Goal: Task Accomplishment & Management: Manage account settings

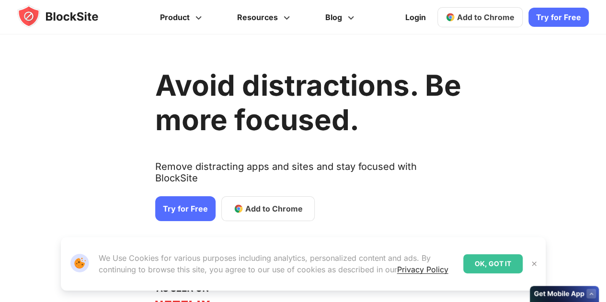
click at [189, 198] on link "Try for Free" at bounding box center [185, 209] width 60 height 25
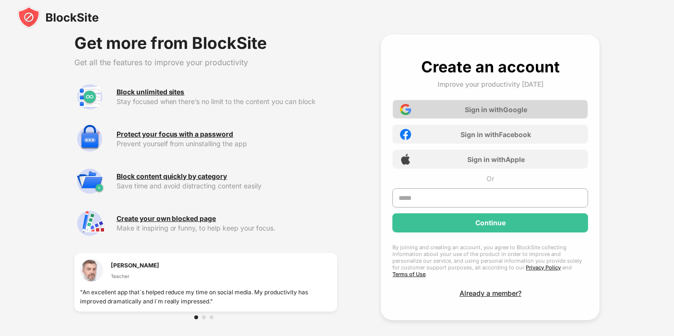
click at [481, 111] on div "Sign in with Google" at bounding box center [496, 109] width 62 height 8
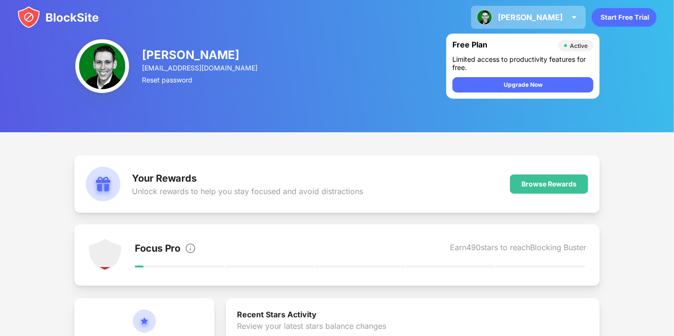
click at [578, 6] on div "[PERSON_NAME] [PERSON_NAME] View Account Insights Premium Rewards Settings Supp…" at bounding box center [528, 17] width 115 height 23
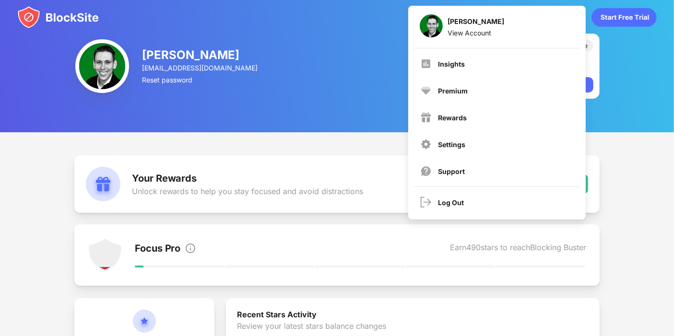
click at [369, 105] on div "William Head will.head@se.com Reset password Free Plan Active Limited access to…" at bounding box center [337, 66] width 674 height 132
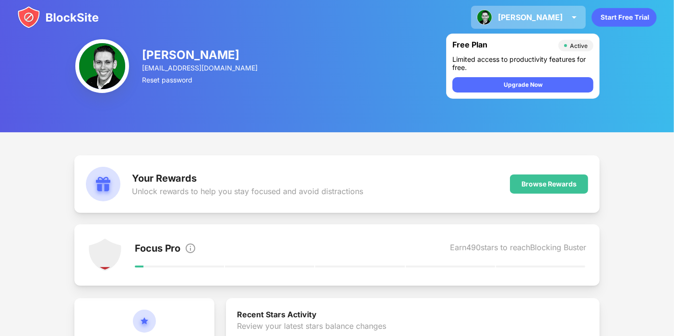
click at [568, 13] on img at bounding box center [574, 18] width 12 height 12
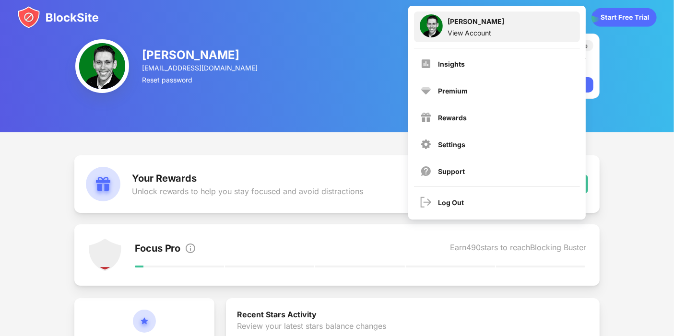
click at [520, 30] on div "William Head View Account" at bounding box center [497, 27] width 166 height 31
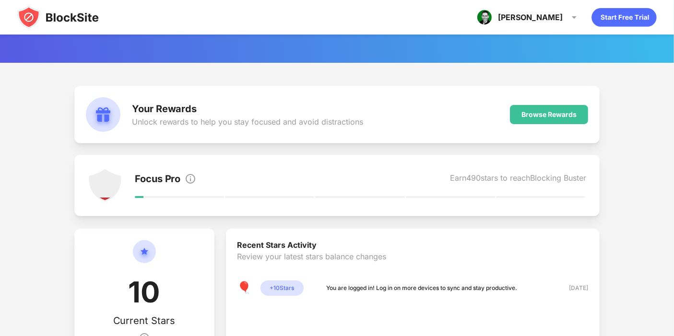
scroll to position [70, 0]
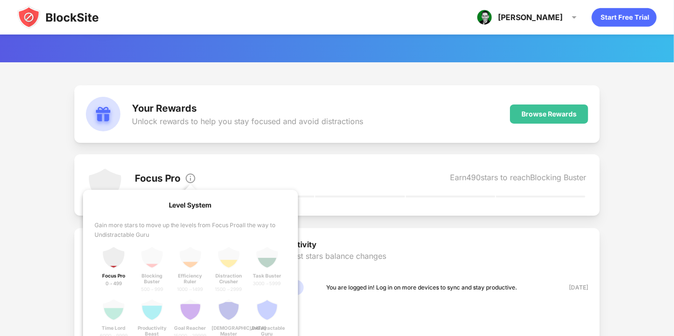
click at [192, 176] on img at bounding box center [191, 179] width 12 height 12
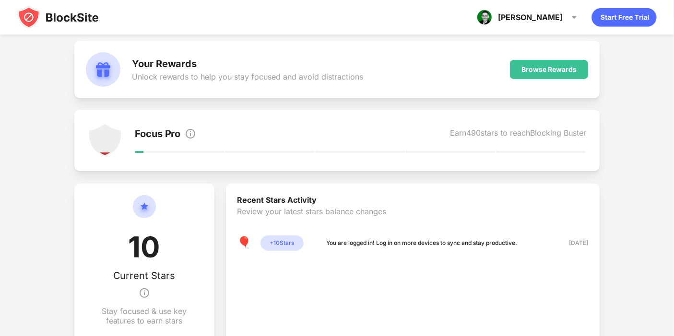
scroll to position [117, 0]
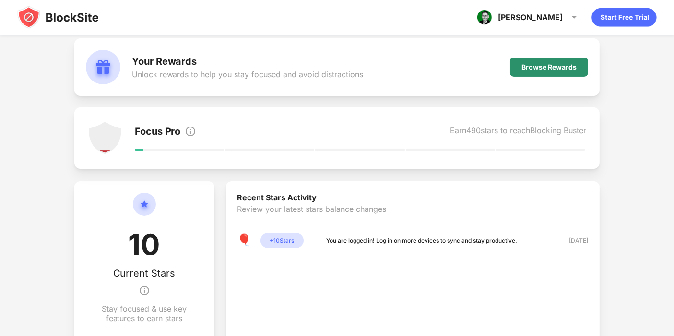
click at [559, 64] on div "Browse Rewards" at bounding box center [548, 67] width 55 height 8
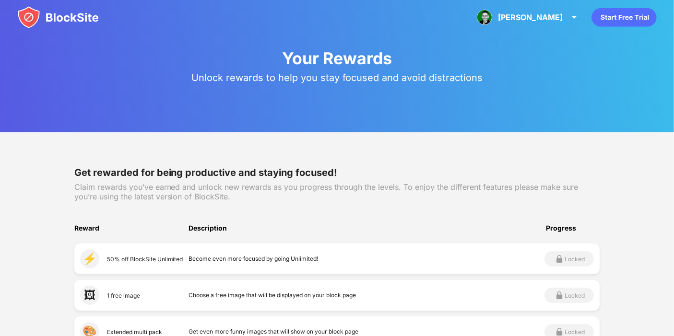
click at [75, 7] on img at bounding box center [57, 17] width 81 height 23
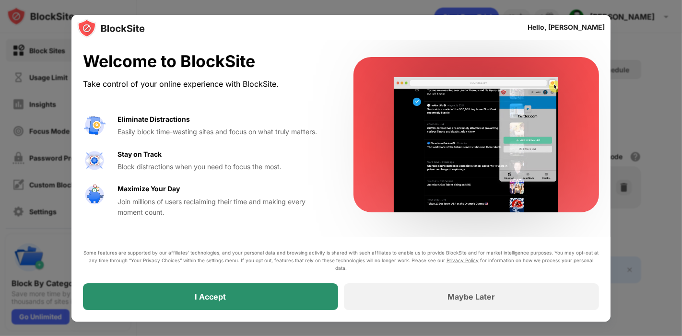
click at [268, 297] on div "I Accept" at bounding box center [210, 296] width 255 height 27
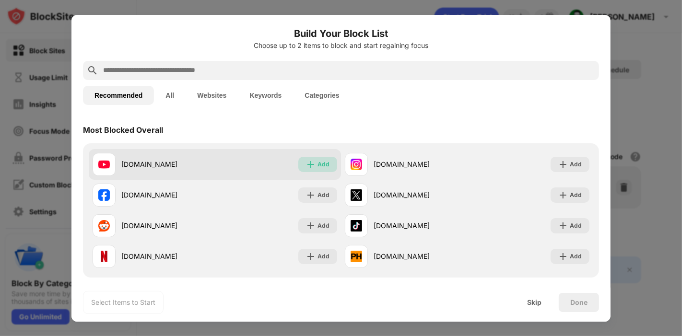
click at [315, 158] on div "Add" at bounding box center [317, 164] width 39 height 15
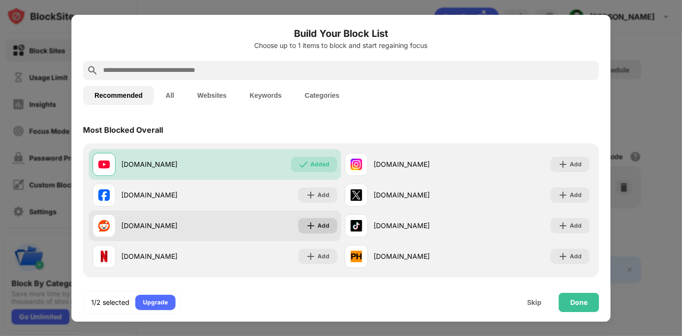
click at [322, 221] on div "Add" at bounding box center [323, 226] width 12 height 10
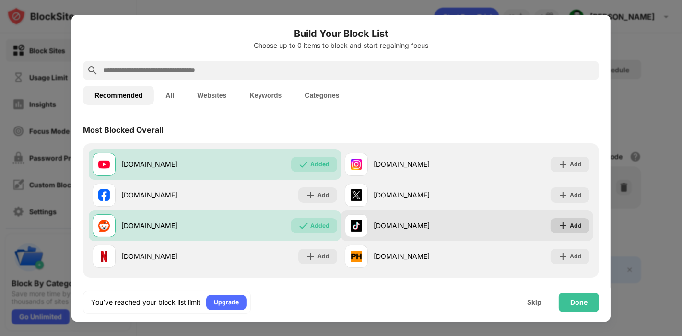
click at [560, 221] on div "Add" at bounding box center [569, 225] width 39 height 15
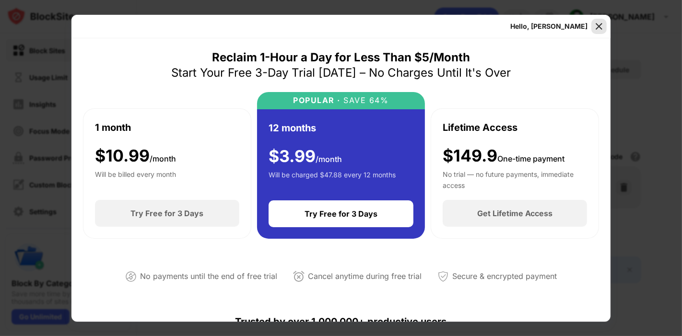
click at [595, 28] on img at bounding box center [599, 27] width 10 height 10
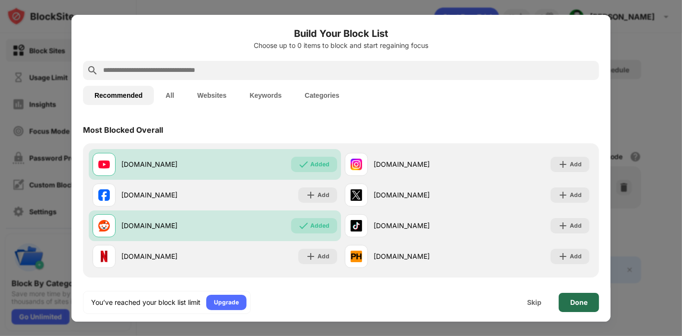
click at [580, 298] on div "Done" at bounding box center [578, 302] width 40 height 19
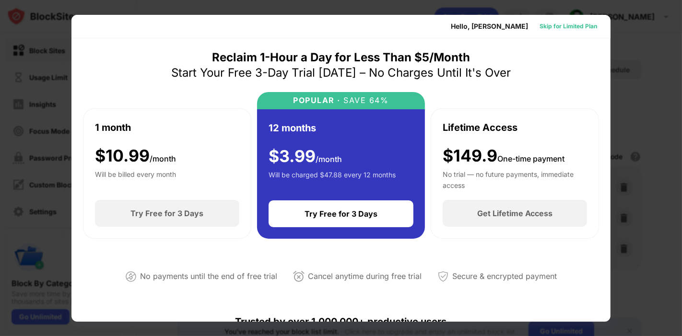
click at [558, 28] on div "Skip for Limited Plan" at bounding box center [568, 27] width 58 height 10
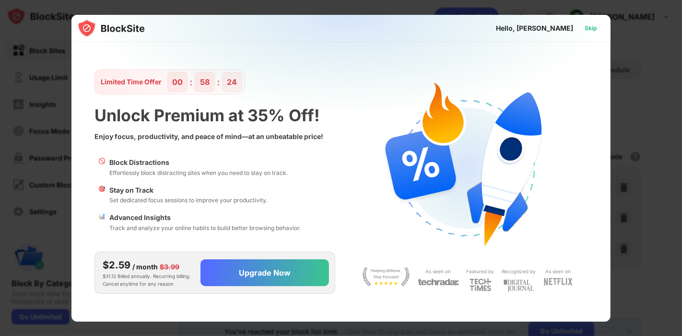
click at [592, 31] on div "Skip" at bounding box center [590, 28] width 12 height 10
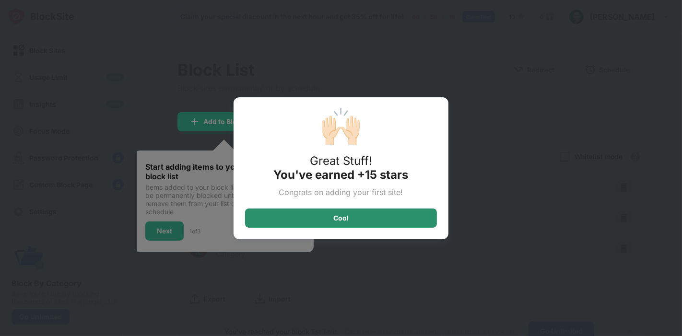
click at [403, 212] on div "Cool" at bounding box center [341, 218] width 192 height 19
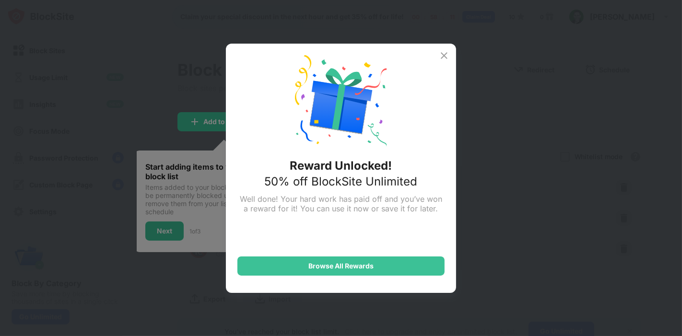
click at [443, 58] on img at bounding box center [444, 56] width 12 height 12
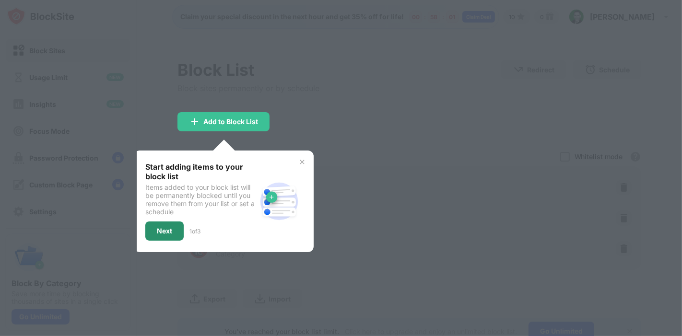
click at [174, 229] on div "Next" at bounding box center [164, 230] width 38 height 19
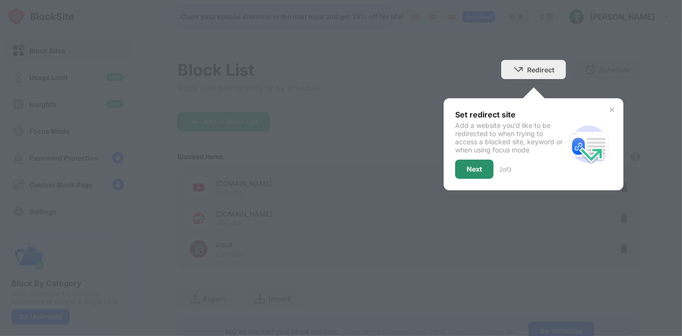
click at [471, 163] on div "Next" at bounding box center [474, 169] width 38 height 19
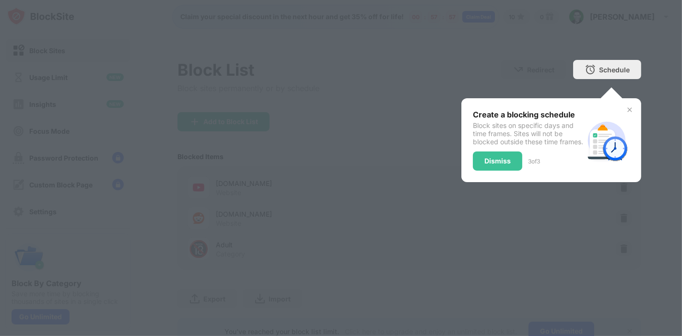
click at [486, 165] on div "Dismiss" at bounding box center [497, 161] width 26 height 8
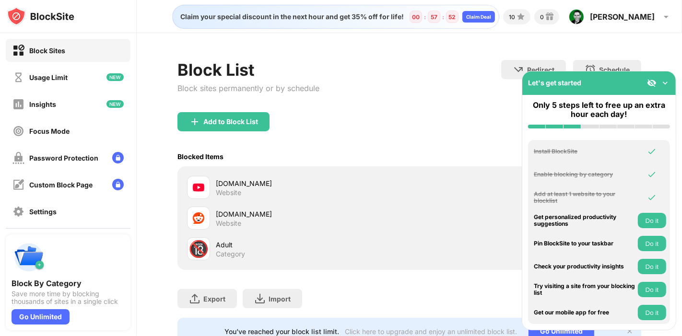
click at [663, 86] on img at bounding box center [665, 83] width 10 height 10
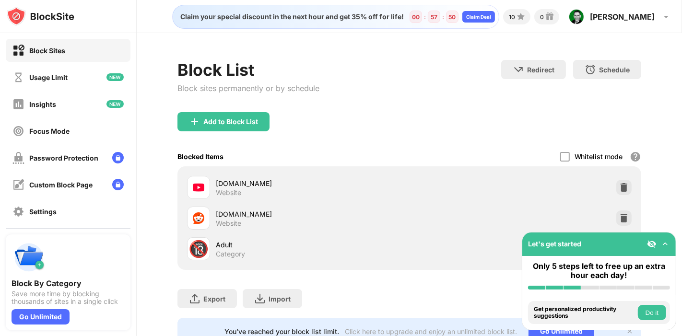
click at [664, 243] on img at bounding box center [665, 244] width 10 height 10
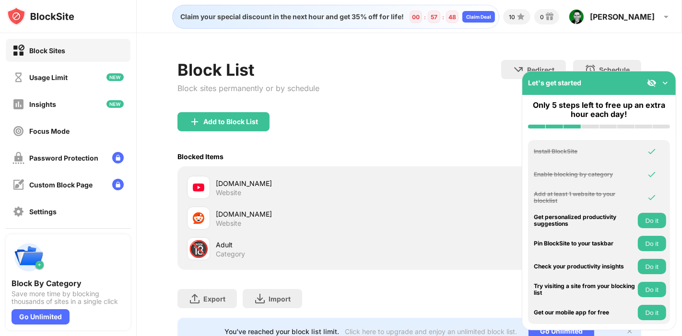
click at [667, 84] on img at bounding box center [665, 83] width 10 height 10
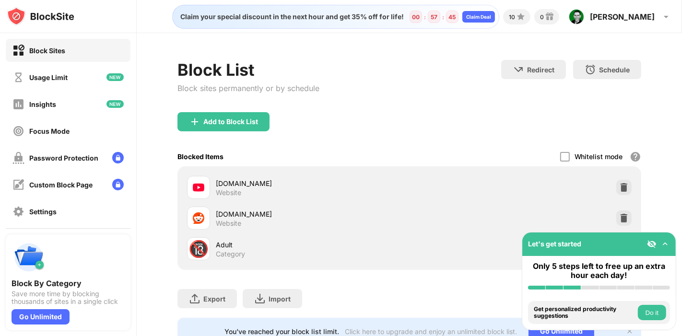
click at [649, 249] on div "Let's get started" at bounding box center [598, 243] width 153 height 23
click at [652, 244] on img at bounding box center [652, 244] width 10 height 10
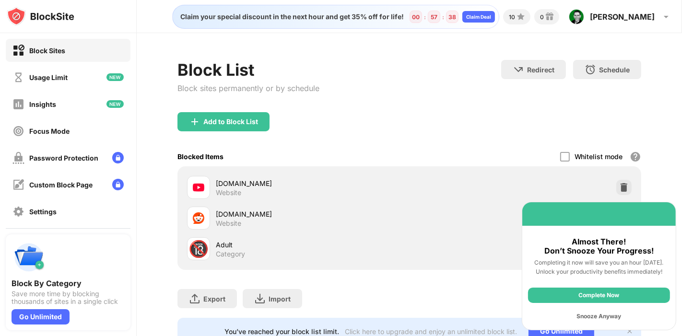
click at [634, 301] on div "Complete Now" at bounding box center [599, 295] width 142 height 15
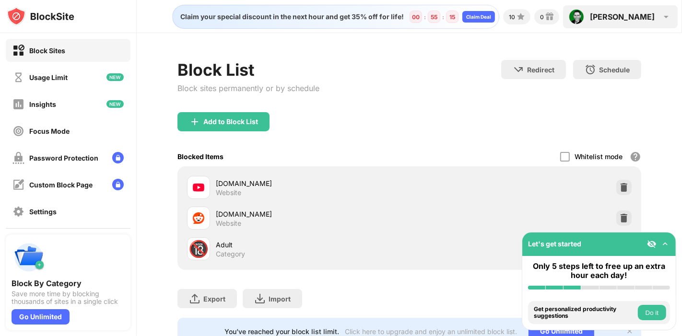
click at [637, 18] on div "[PERSON_NAME]" at bounding box center [622, 17] width 65 height 10
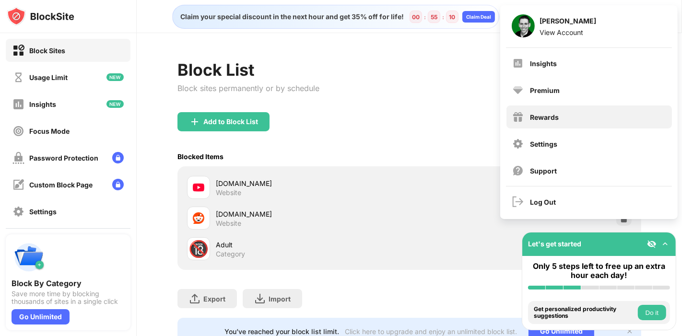
click at [538, 126] on div "Rewards" at bounding box center [588, 116] width 165 height 23
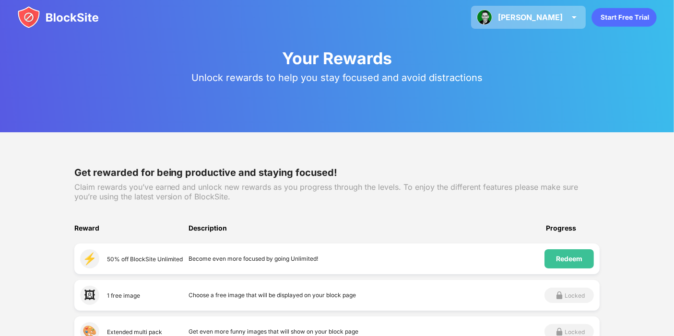
click at [552, 25] on div "William William Head View Account Insights Premium Rewards Settings Support Log…" at bounding box center [528, 17] width 115 height 23
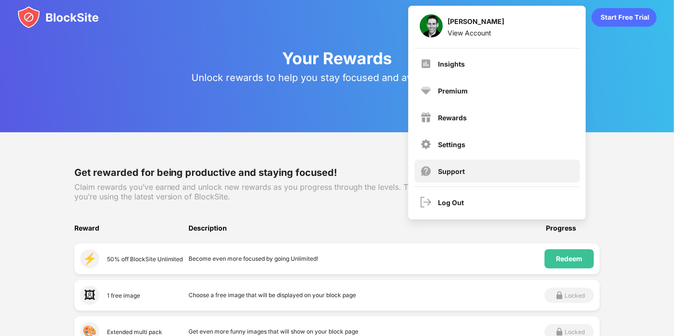
click at [482, 171] on div "Support" at bounding box center [496, 171] width 165 height 23
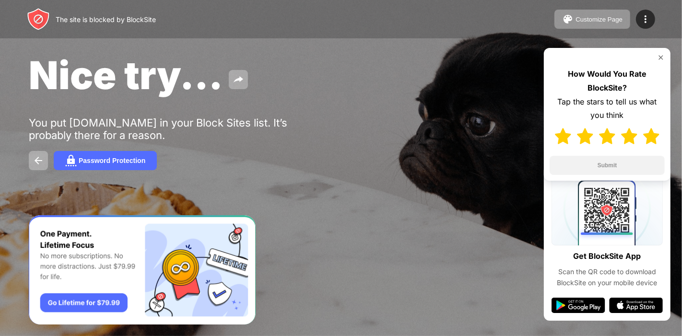
click at [649, 140] on img at bounding box center [651, 136] width 16 height 16
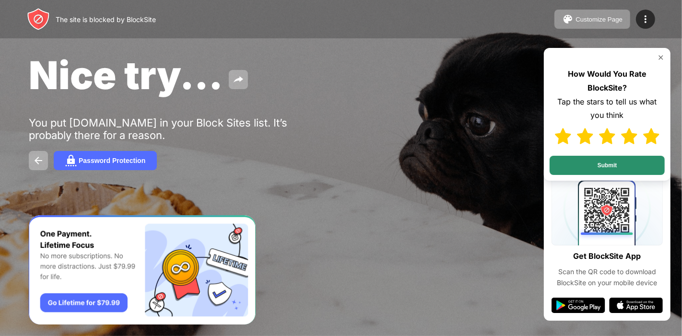
click at [641, 157] on button "Submit" at bounding box center [606, 165] width 115 height 19
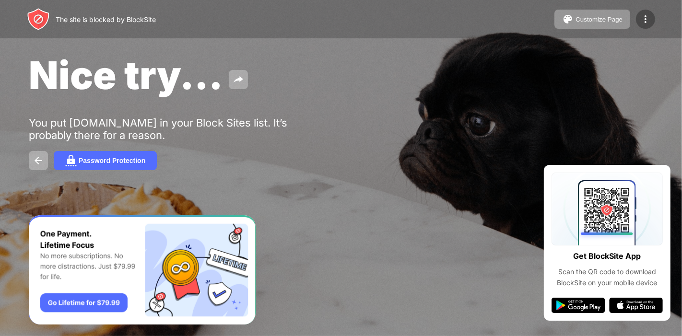
click at [640, 15] on img at bounding box center [645, 19] width 12 height 12
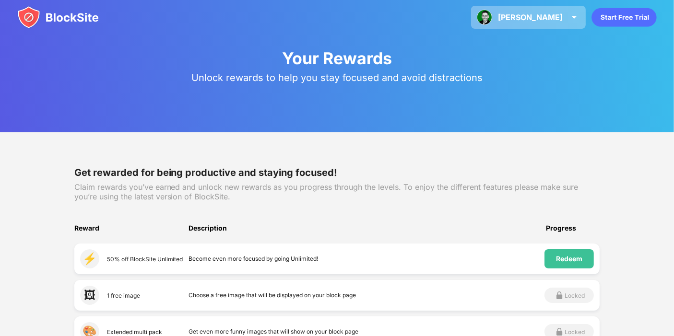
click at [567, 22] on div "William William Head View Account Insights Premium Rewards Settings Support Log…" at bounding box center [528, 17] width 115 height 23
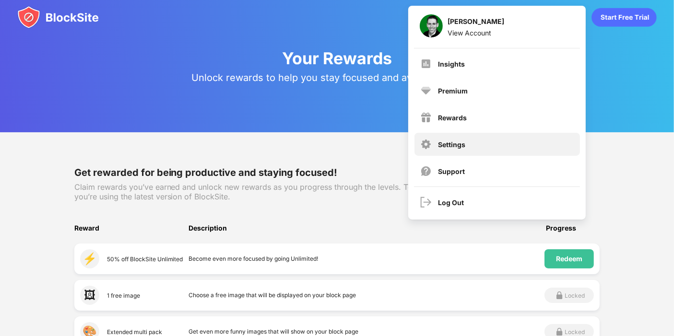
click at [470, 144] on div "Settings" at bounding box center [496, 144] width 165 height 23
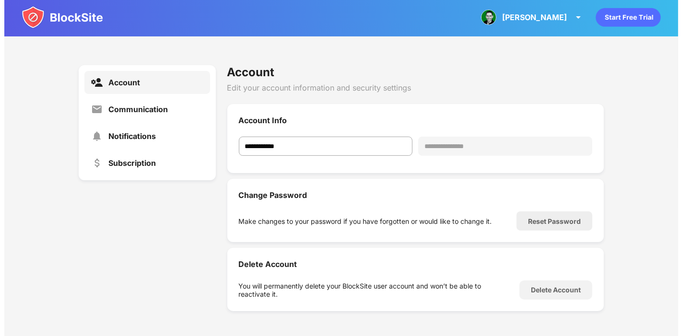
scroll to position [98, 0]
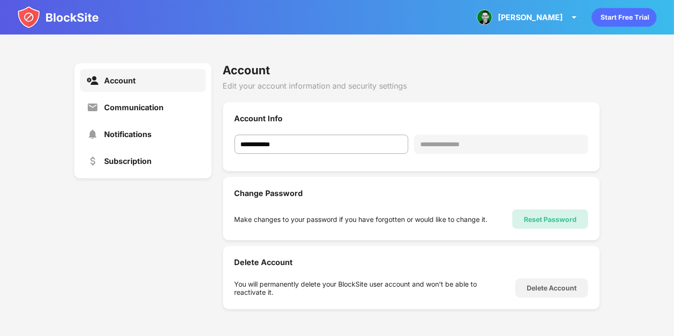
click at [549, 222] on div "Reset Password" at bounding box center [550, 218] width 76 height 19
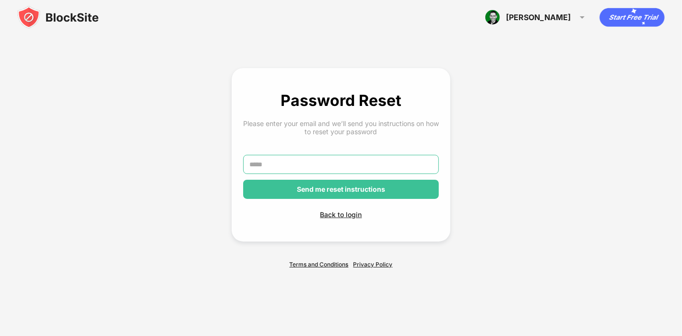
click at [329, 165] on input "text" at bounding box center [341, 164] width 196 height 19
type input "**********"
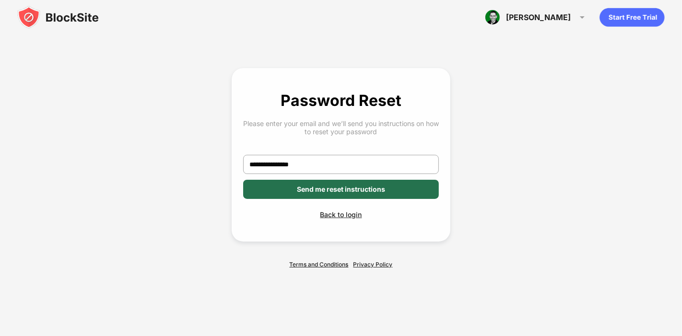
click at [395, 194] on div "Send me reset instructions" at bounding box center [341, 189] width 196 height 19
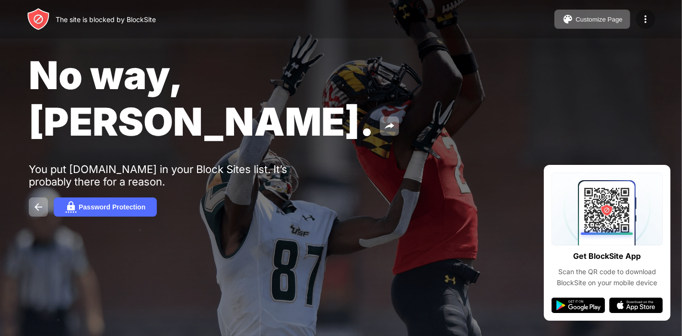
click at [645, 27] on div at bounding box center [645, 19] width 19 height 19
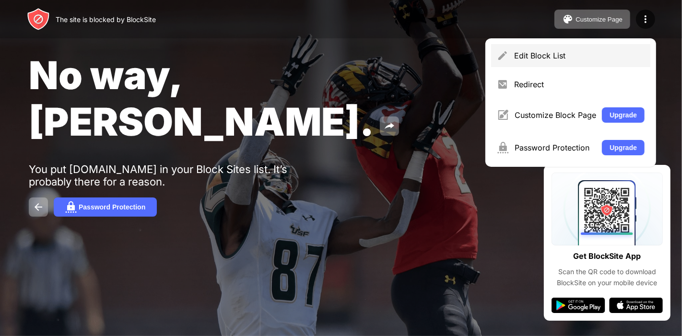
click at [578, 59] on div "Edit Block List" at bounding box center [579, 56] width 130 height 10
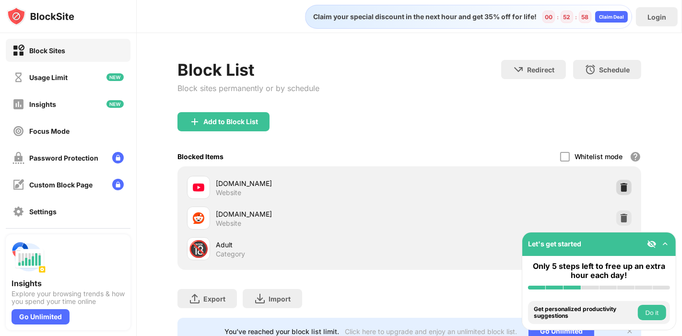
click at [619, 188] on img at bounding box center [624, 188] width 10 height 10
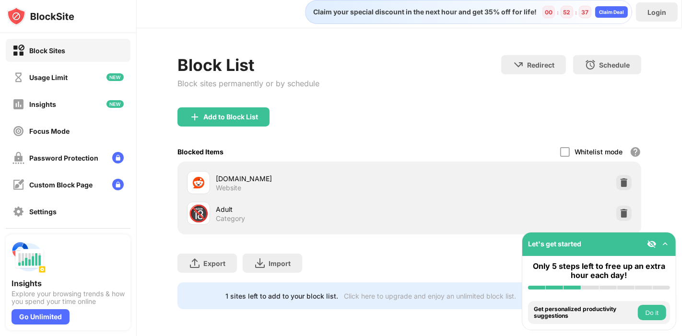
scroll to position [12, 8]
click at [651, 240] on img at bounding box center [652, 244] width 10 height 10
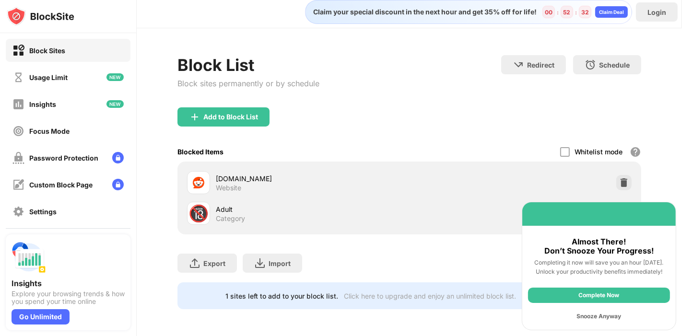
click at [605, 318] on div "Snooze Anyway" at bounding box center [599, 316] width 142 height 15
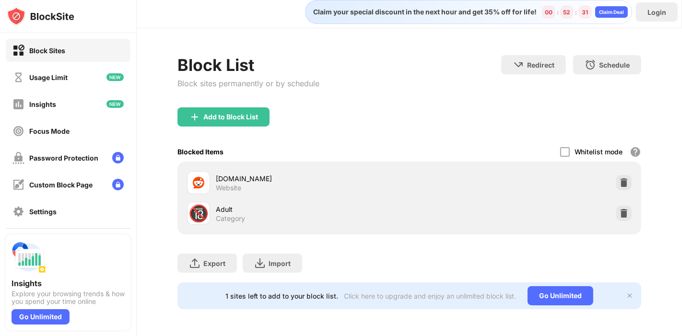
click at [626, 292] on img at bounding box center [630, 296] width 8 height 8
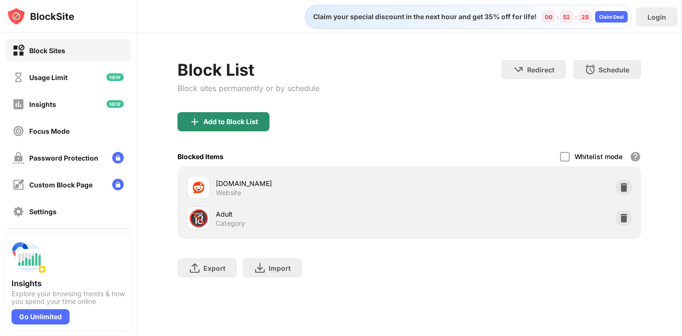
click at [245, 126] on div "Add to Block List" at bounding box center [223, 121] width 92 height 19
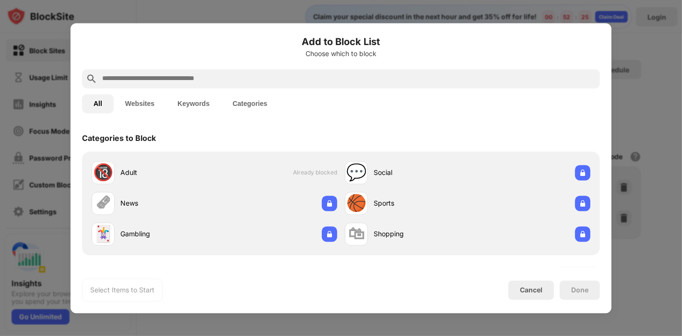
click at [158, 82] on input "text" at bounding box center [348, 79] width 495 height 12
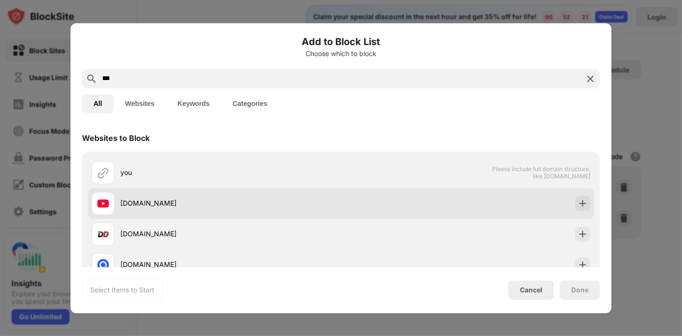
type input "***"
click at [134, 207] on div "[DOMAIN_NAME]" at bounding box center [230, 203] width 221 height 10
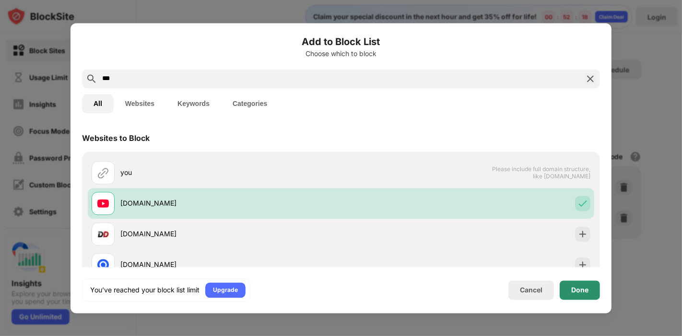
click at [576, 295] on div "Done" at bounding box center [579, 289] width 40 height 19
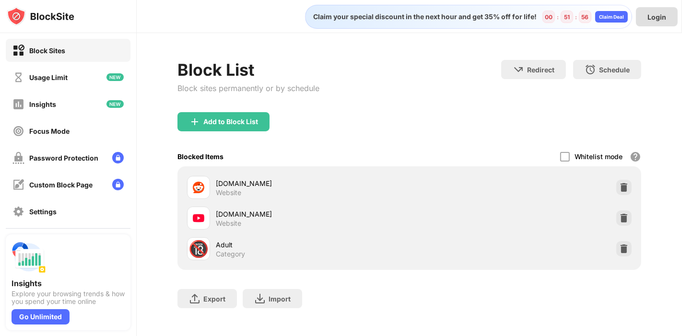
click at [655, 23] on div "Login" at bounding box center [657, 16] width 42 height 19
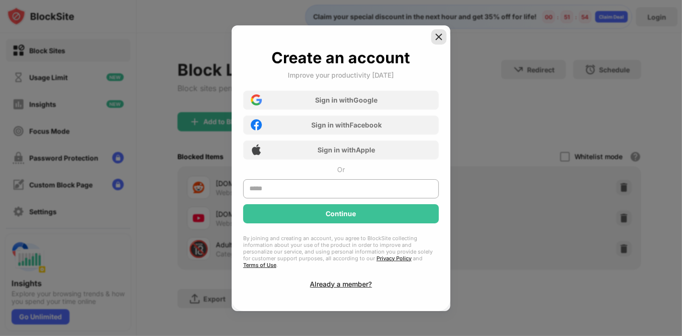
click at [438, 42] on img at bounding box center [439, 37] width 10 height 10
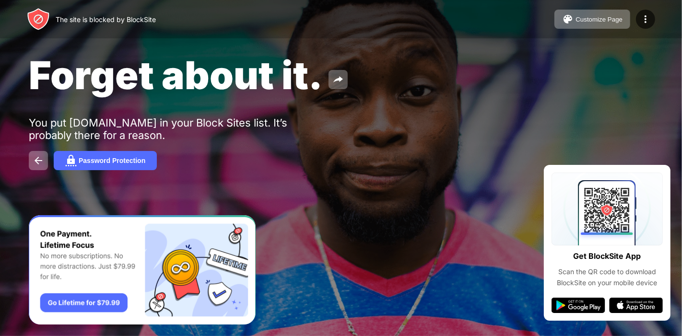
drag, startPoint x: 605, startPoint y: 1, endPoint x: 472, endPoint y: 61, distance: 146.1
click at [472, 61] on div "Forget about it." at bounding box center [279, 75] width 500 height 46
click at [647, 20] on img at bounding box center [645, 19] width 12 height 12
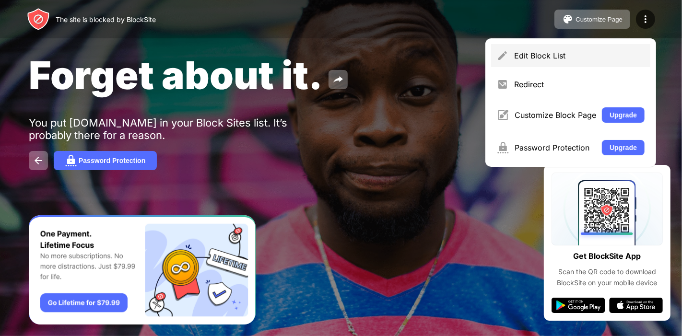
click at [592, 56] on div "Edit Block List" at bounding box center [579, 56] width 130 height 10
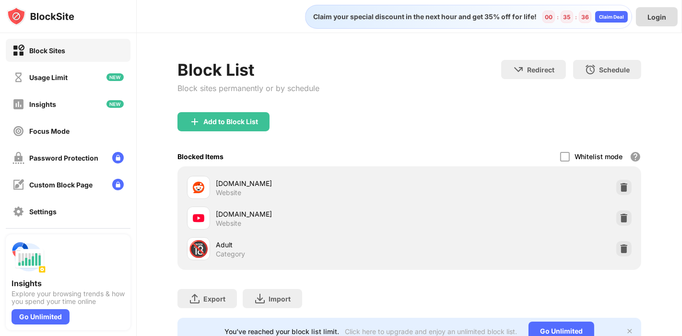
click at [644, 23] on div "Login" at bounding box center [657, 16] width 42 height 19
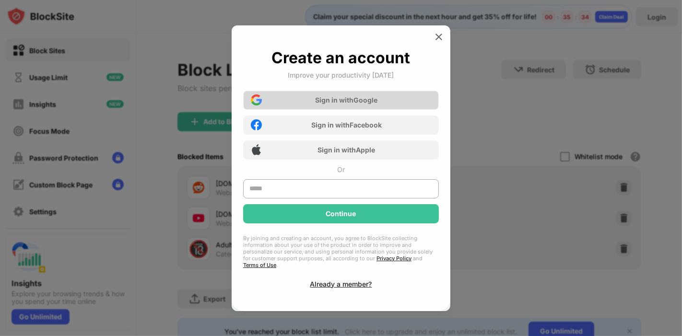
click at [349, 104] on div "Sign in with Google" at bounding box center [346, 100] width 62 height 8
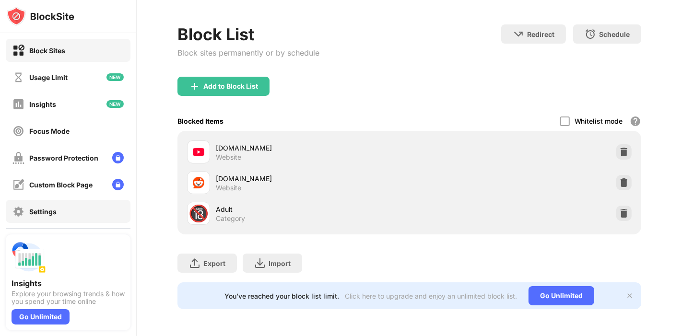
scroll to position [61, 0]
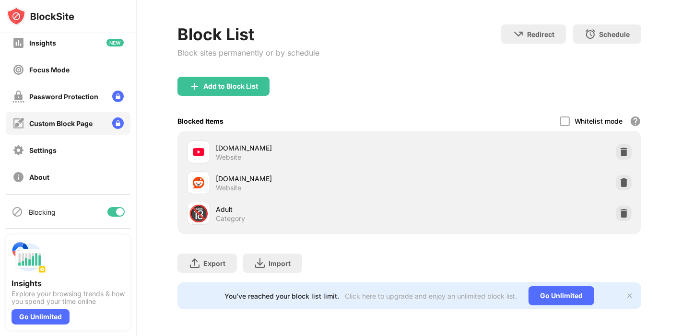
click at [50, 121] on div "Custom Block Page" at bounding box center [60, 123] width 63 height 8
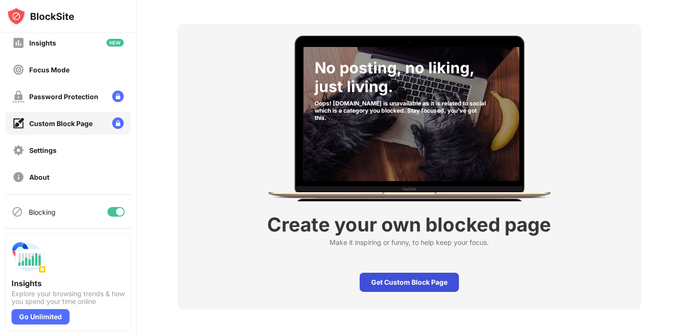
click at [427, 279] on div "Get Custom Block Page" at bounding box center [409, 282] width 99 height 19
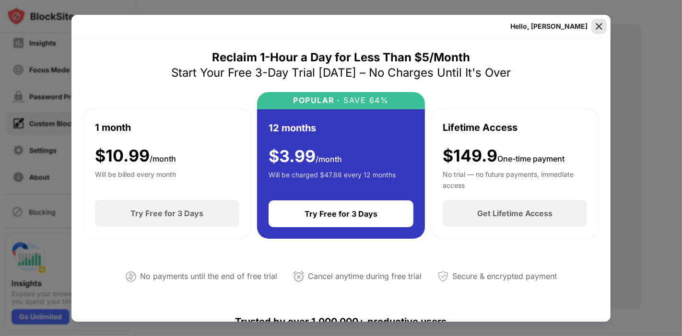
click at [594, 26] on img at bounding box center [599, 27] width 10 height 10
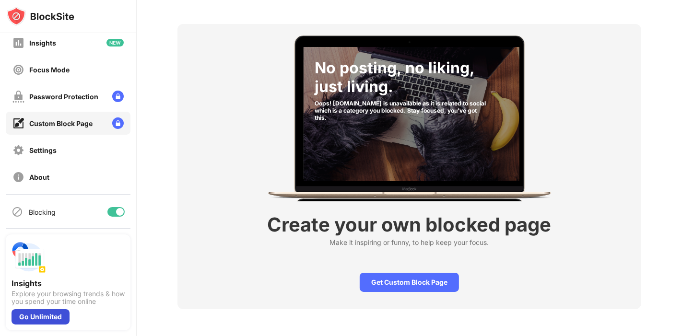
click at [55, 315] on div "Go Unlimited" at bounding box center [41, 316] width 58 height 15
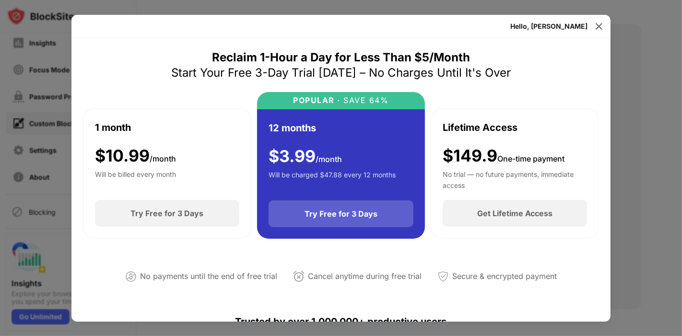
click at [355, 221] on div "Try Free for 3 Days" at bounding box center [340, 213] width 145 height 27
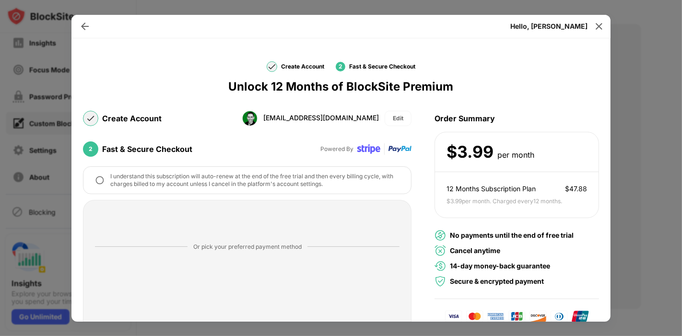
click at [96, 178] on img at bounding box center [100, 180] width 10 height 10
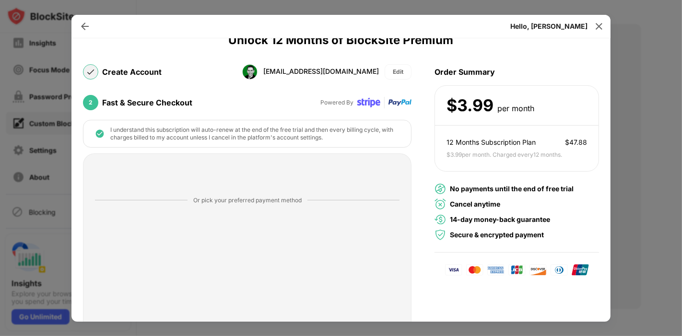
scroll to position [111, 0]
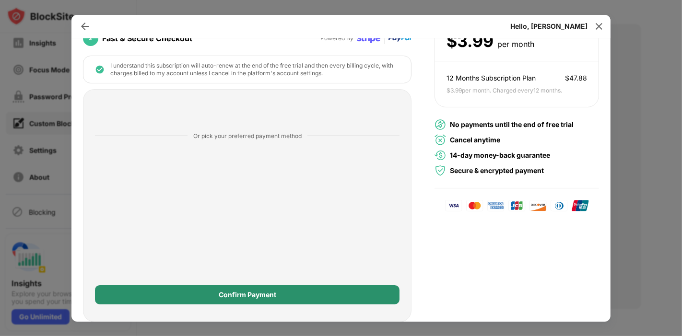
click at [253, 299] on div "Confirm Payment" at bounding box center [247, 294] width 304 height 19
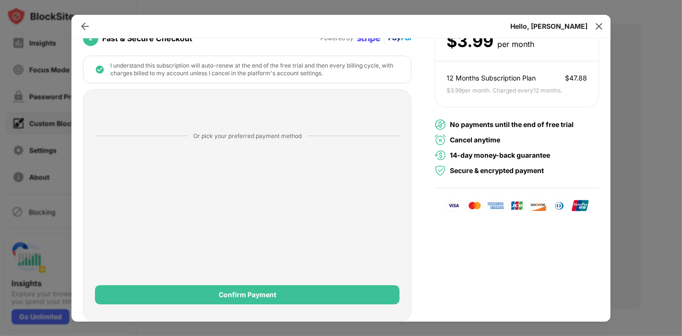
scroll to position [0, 0]
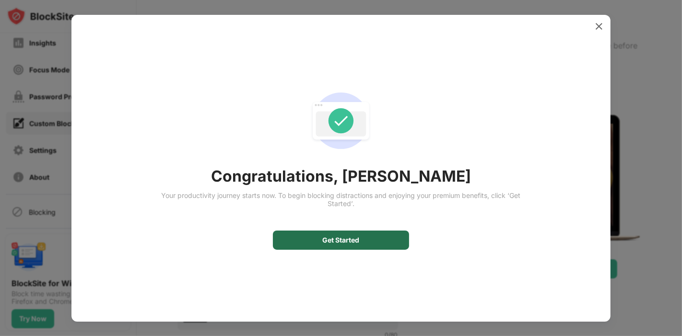
click at [354, 232] on div "Get Started" at bounding box center [341, 240] width 136 height 19
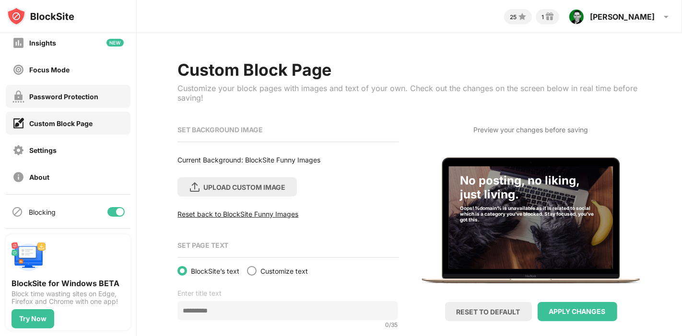
click at [80, 96] on div "Password Protection" at bounding box center [63, 97] width 69 height 8
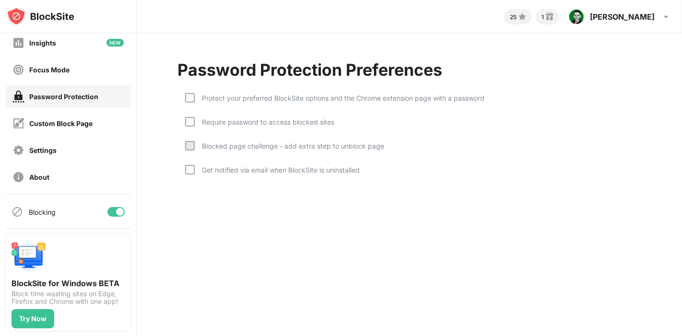
click at [255, 166] on div "Get notified via email when BlockSite is uninstalled" at bounding box center [277, 170] width 165 height 8
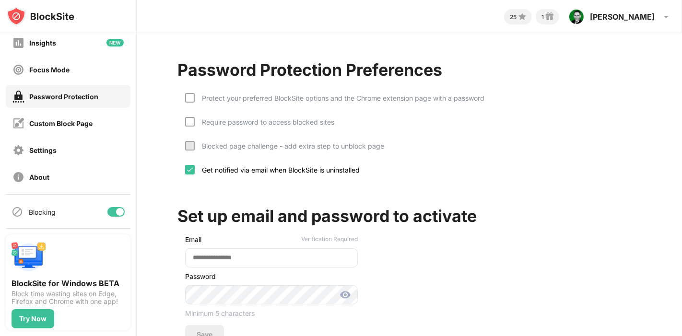
click at [224, 143] on div "Blocked page challenge - add extra step to unblock page" at bounding box center [289, 146] width 189 height 8
click at [208, 121] on div "Require password to access blocked sites" at bounding box center [264, 122] width 139 height 8
click at [190, 94] on div at bounding box center [190, 98] width 10 height 10
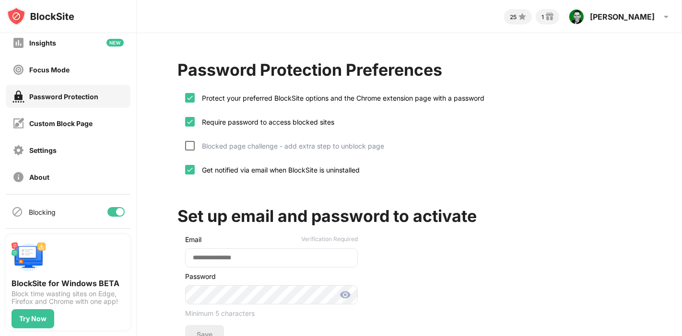
click at [193, 141] on div at bounding box center [190, 146] width 10 height 10
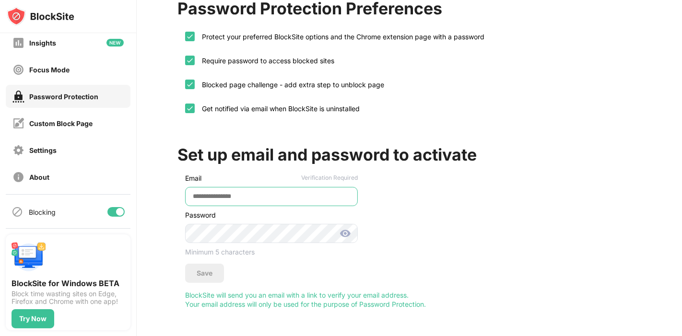
click at [241, 188] on input "email" at bounding box center [271, 196] width 173 height 19
type input "**********"
drag, startPoint x: 448, startPoint y: 238, endPoint x: 593, endPoint y: 222, distance: 146.1
click at [593, 222] on div "**********" at bounding box center [408, 219] width 463 height 182
click at [61, 147] on div "Settings" at bounding box center [68, 150] width 125 height 23
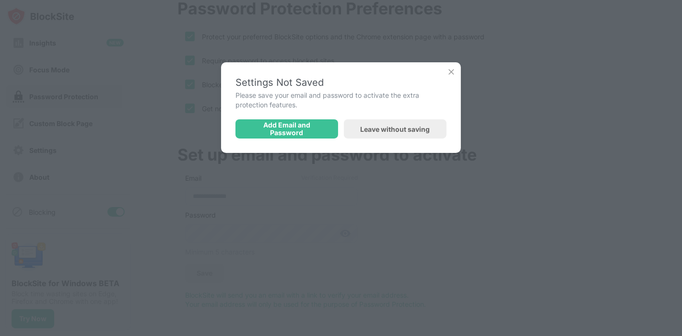
click at [451, 75] on img at bounding box center [451, 72] width 10 height 10
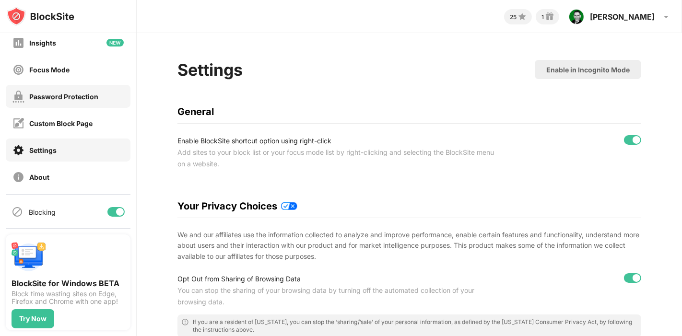
click at [62, 99] on div "Password Protection" at bounding box center [63, 97] width 69 height 8
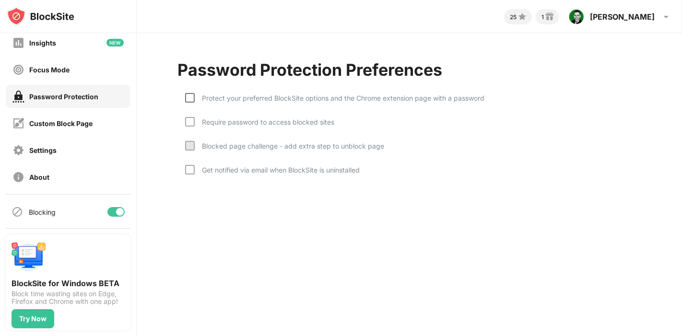
click at [193, 99] on div at bounding box center [190, 98] width 10 height 10
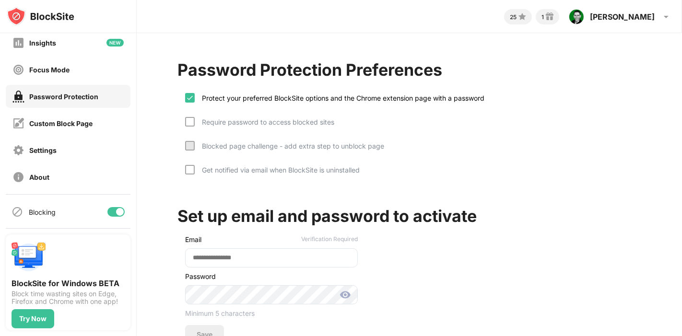
click at [194, 117] on div "Require password to access blocked sites" at bounding box center [259, 129] width 149 height 24
click at [193, 141] on div at bounding box center [190, 146] width 10 height 10
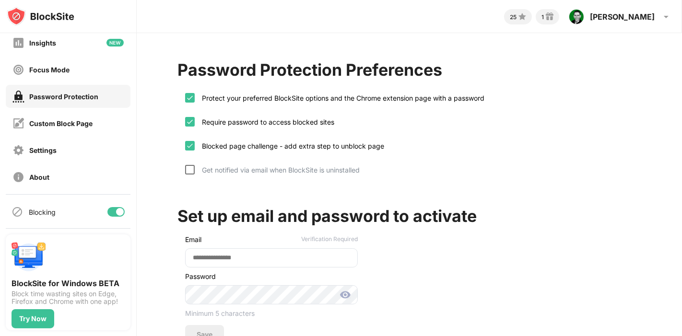
click at [193, 165] on div at bounding box center [190, 170] width 10 height 10
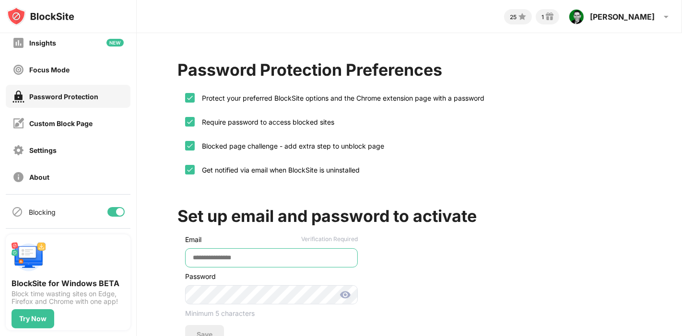
click at [227, 257] on input "email" at bounding box center [271, 257] width 173 height 19
type input "**********"
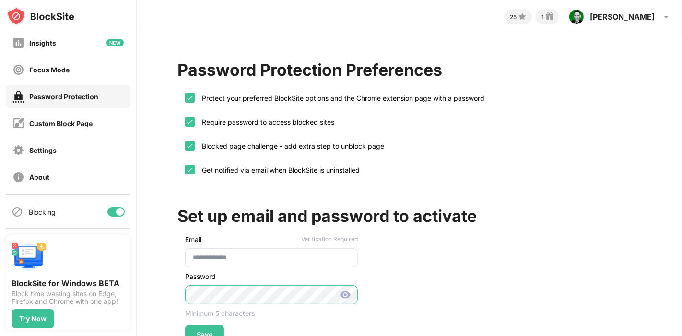
scroll to position [67, 0]
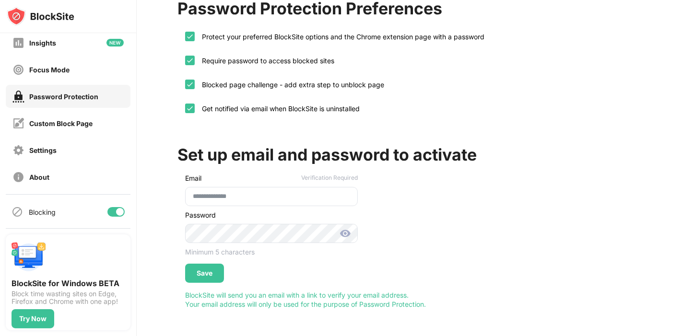
click at [341, 228] on img at bounding box center [345, 234] width 12 height 12
click at [188, 264] on div "Save" at bounding box center [204, 273] width 39 height 19
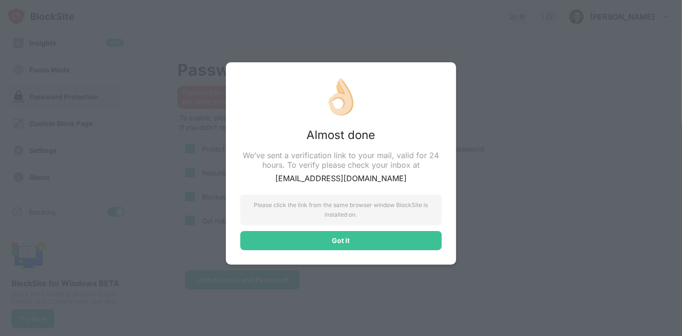
scroll to position [0, 0]
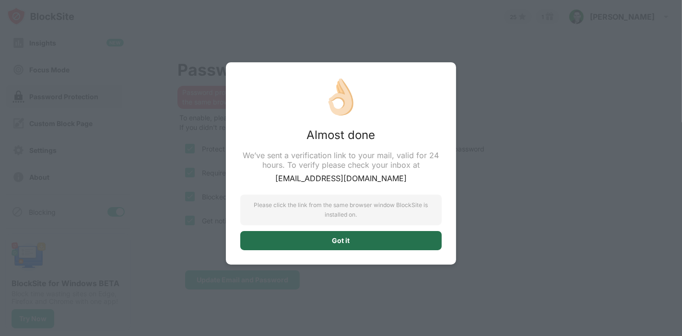
click at [304, 233] on div "Got it" at bounding box center [340, 240] width 201 height 19
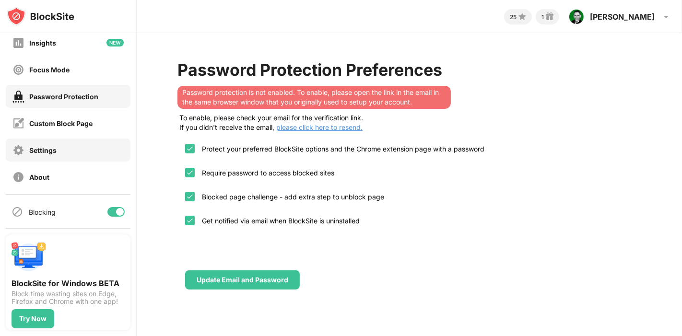
click at [58, 146] on div "Settings" at bounding box center [68, 150] width 125 height 23
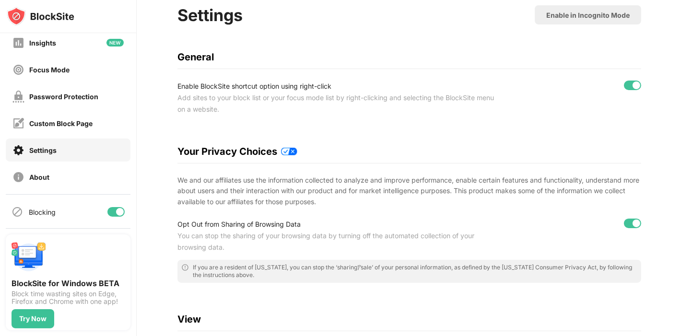
scroll to position [0, 8]
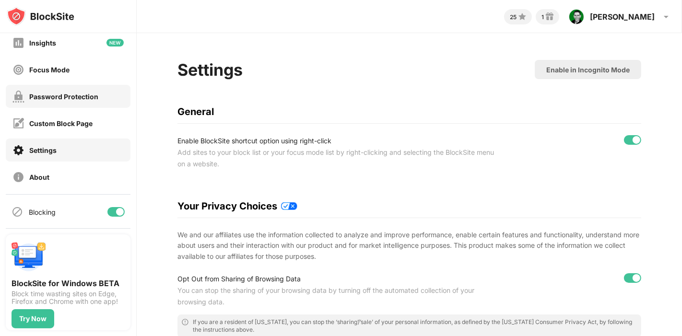
click at [60, 96] on div "Password Protection" at bounding box center [63, 97] width 69 height 8
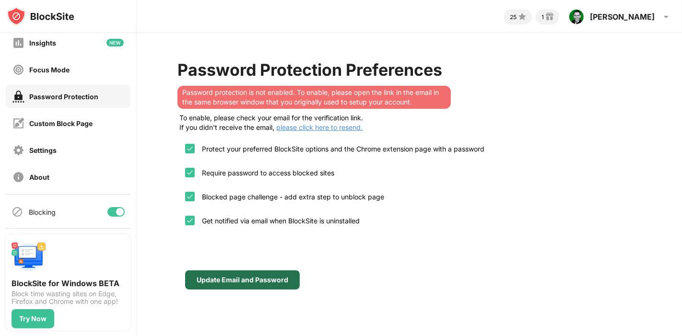
click at [202, 279] on div "Update Email and Password" at bounding box center [243, 280] width 92 height 8
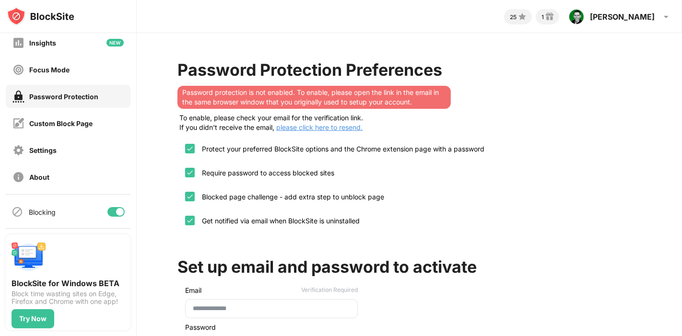
scroll to position [117, 0]
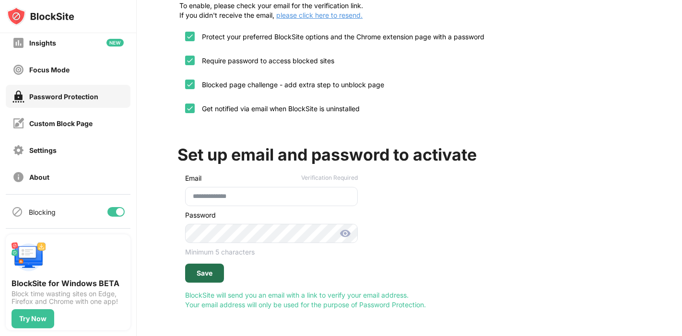
click at [201, 269] on div "Save" at bounding box center [205, 273] width 16 height 8
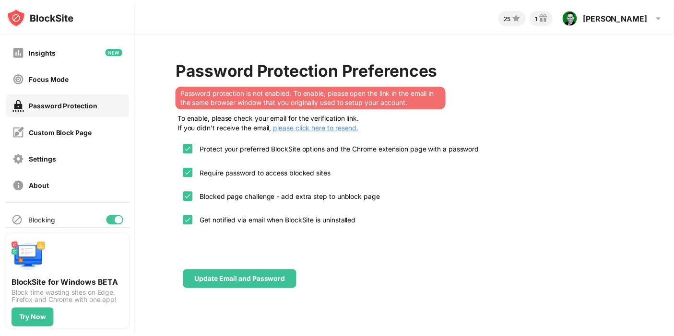
scroll to position [61, 0]
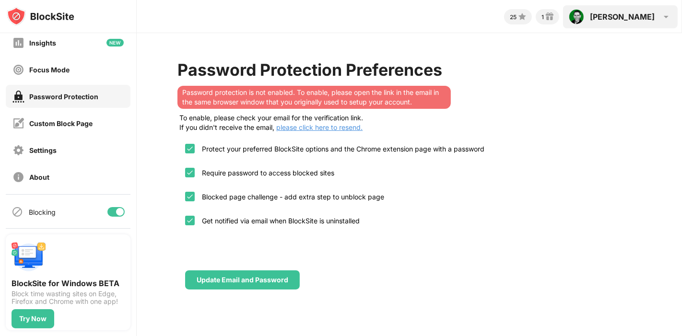
click at [657, 19] on div "William William Head View Account Insights Rewards Settings Support Log Out" at bounding box center [620, 16] width 115 height 23
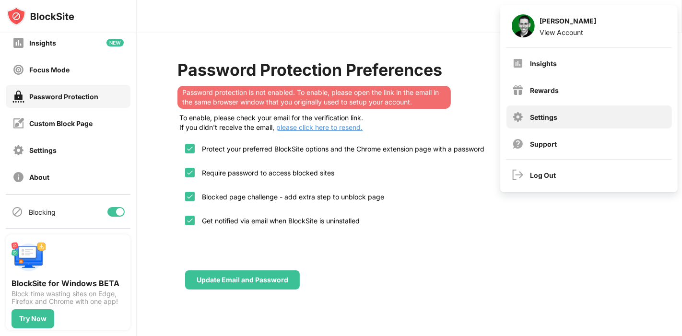
click at [561, 122] on div "Settings" at bounding box center [588, 116] width 165 height 23
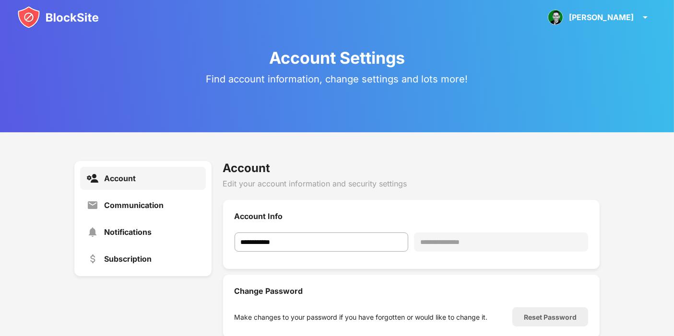
scroll to position [98, 0]
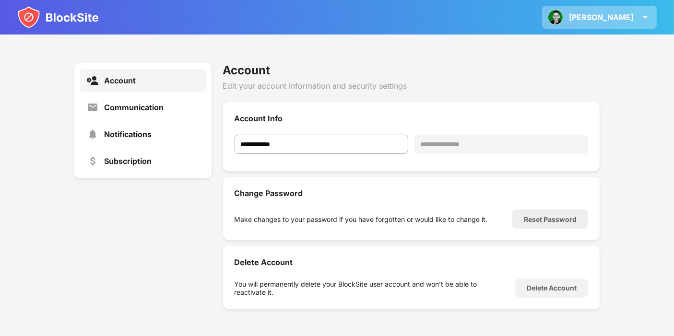
click at [634, 17] on div "William William Head View Account Insights Rewards Settings Support Log Out" at bounding box center [599, 17] width 115 height 23
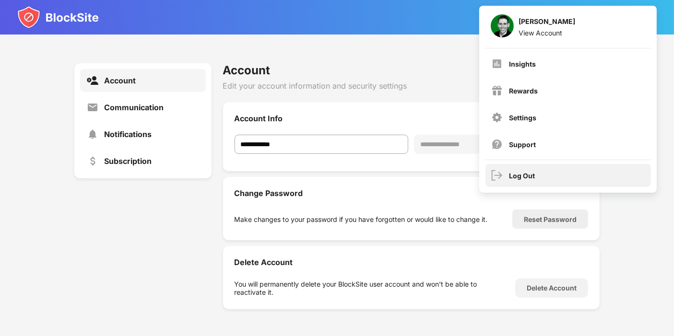
click at [516, 178] on div "Log Out" at bounding box center [522, 176] width 26 height 8
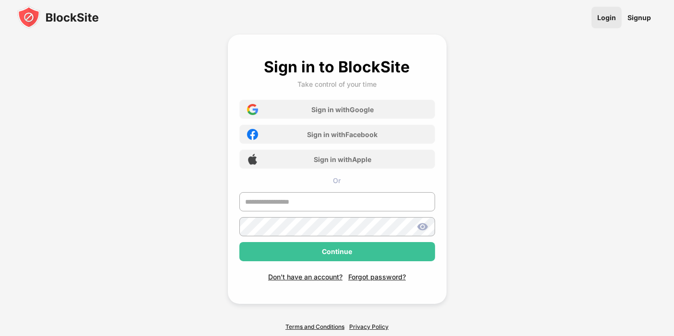
click at [607, 21] on link "Login" at bounding box center [606, 18] width 30 height 22
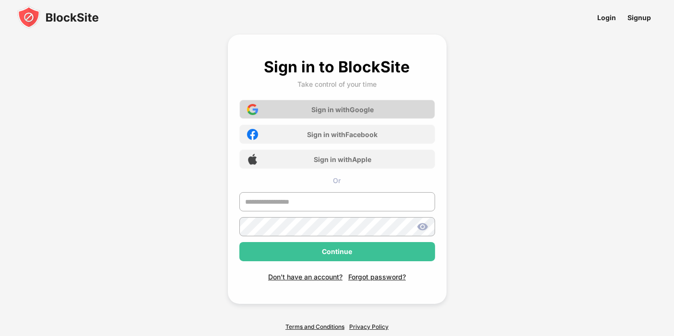
click at [327, 103] on div "Sign in with Google" at bounding box center [337, 109] width 196 height 19
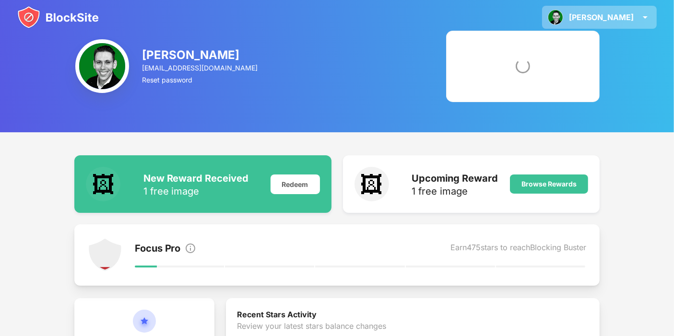
click at [638, 12] on div "William William Head View Account Insights Rewards Settings Support Log Out" at bounding box center [599, 17] width 115 height 23
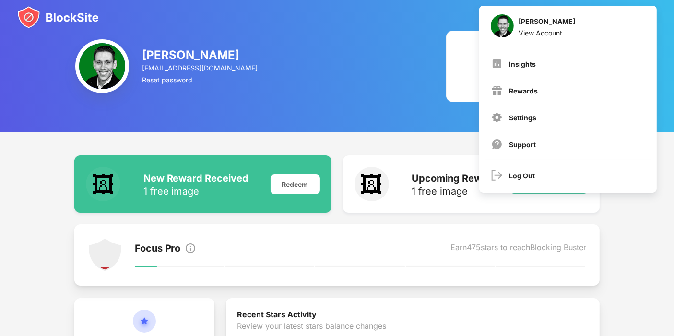
click at [63, 20] on img at bounding box center [57, 17] width 81 height 23
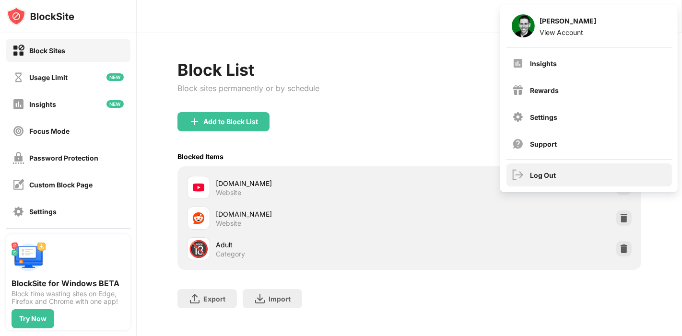
click at [546, 174] on div "Log Out" at bounding box center [543, 175] width 26 height 8
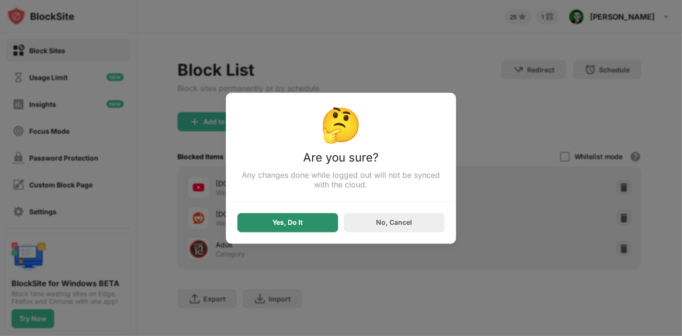
click at [291, 224] on div "Yes, Do It" at bounding box center [288, 223] width 30 height 8
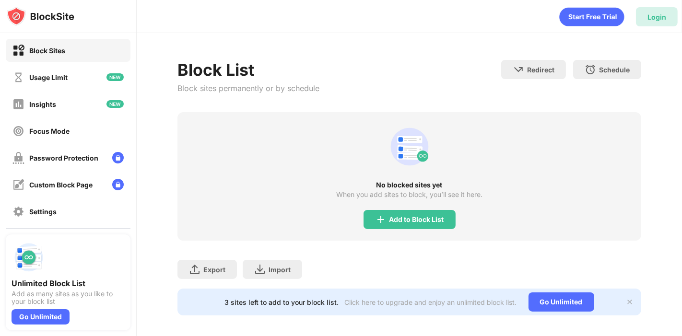
click at [654, 15] on div "Login" at bounding box center [656, 17] width 19 height 8
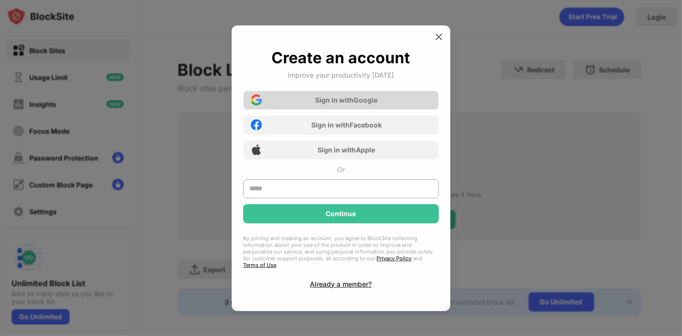
click at [340, 104] on div "Sign in with Google" at bounding box center [346, 100] width 62 height 8
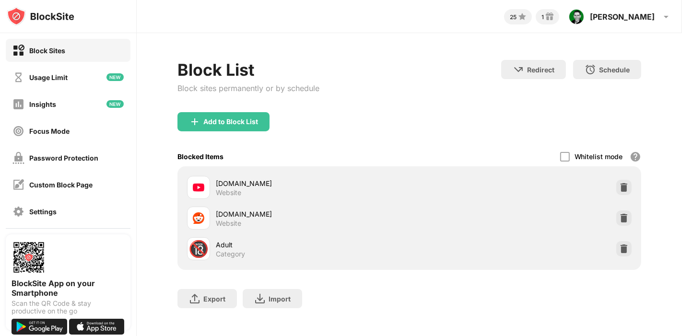
scroll to position [12, 0]
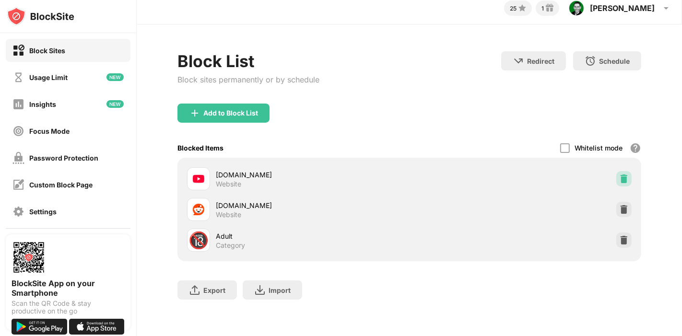
click at [616, 178] on div at bounding box center [623, 178] width 15 height 15
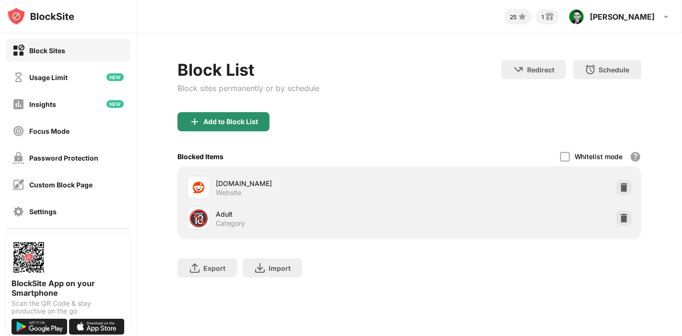
click at [242, 120] on div "Add to Block List" at bounding box center [230, 122] width 55 height 8
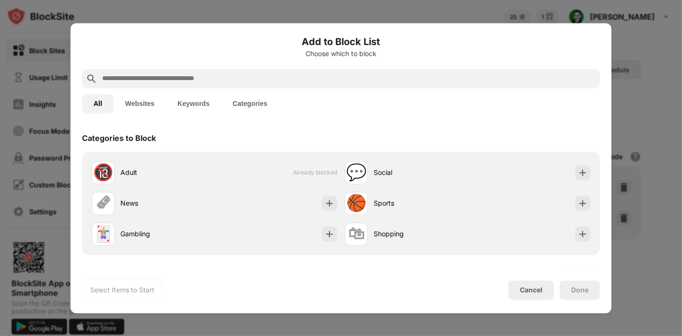
click at [141, 71] on div at bounding box center [341, 78] width 518 height 19
click at [139, 74] on input "text" at bounding box center [348, 79] width 495 height 12
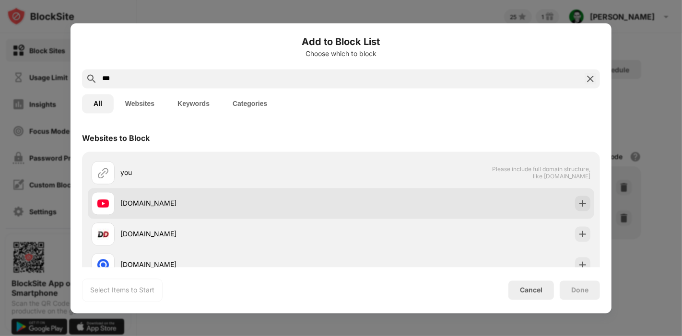
type input "***"
click at [127, 194] on div "[DOMAIN_NAME]" at bounding box center [216, 203] width 249 height 23
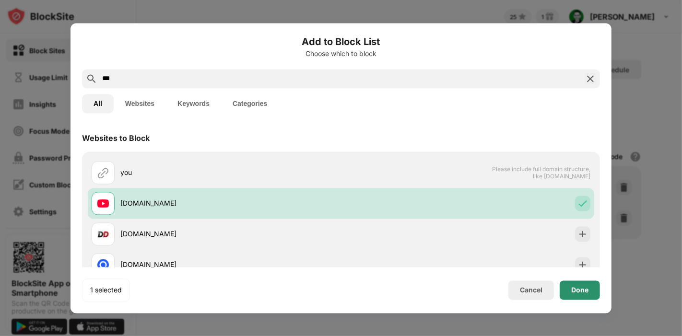
click at [575, 291] on div "Done" at bounding box center [579, 290] width 17 height 8
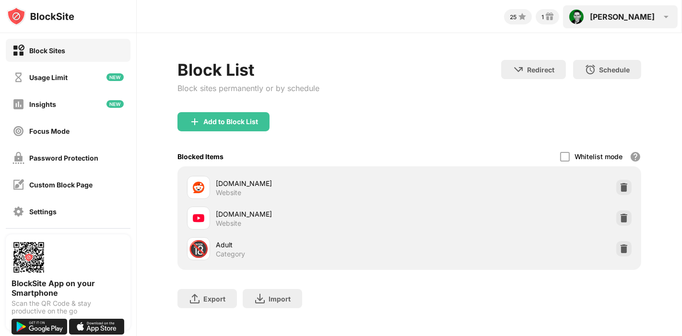
click at [649, 20] on div "William" at bounding box center [622, 17] width 65 height 10
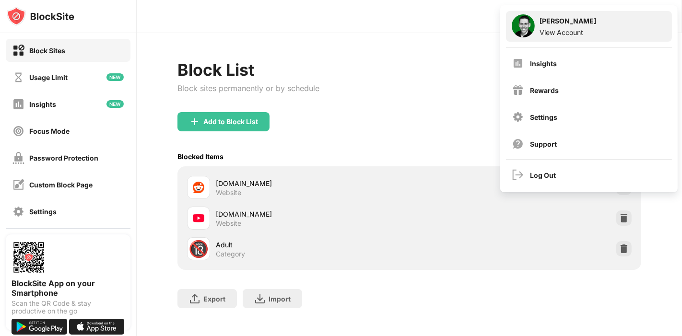
click at [598, 27] on div "William Head View Account" at bounding box center [589, 26] width 166 height 31
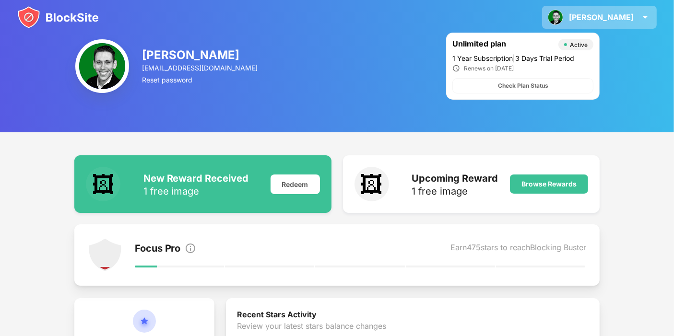
click at [623, 14] on div "[PERSON_NAME]" at bounding box center [601, 17] width 65 height 10
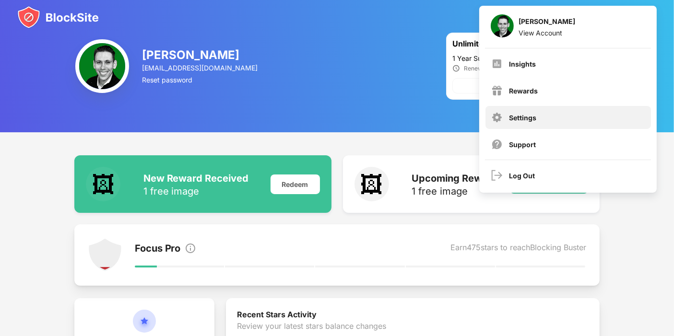
click at [535, 116] on div "Settings" at bounding box center [522, 118] width 27 height 8
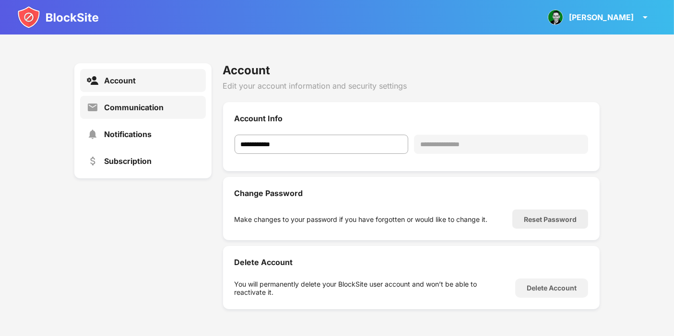
click at [151, 110] on div "Communication" at bounding box center [133, 108] width 59 height 10
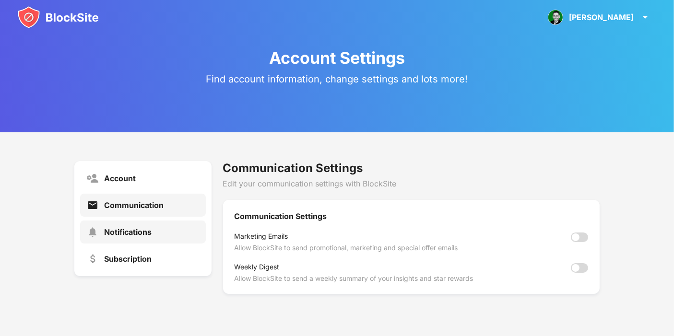
click at [146, 233] on div "Notifications" at bounding box center [127, 232] width 47 height 10
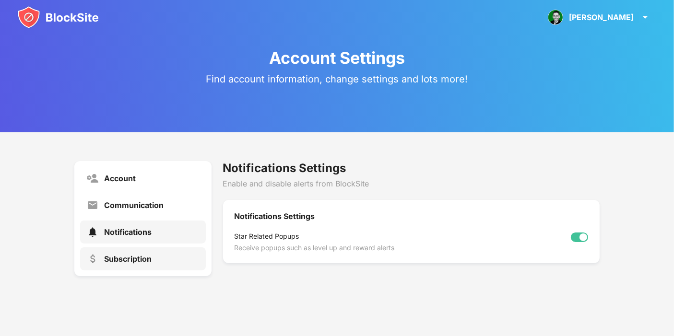
click at [145, 264] on div "Subscription" at bounding box center [143, 258] width 126 height 23
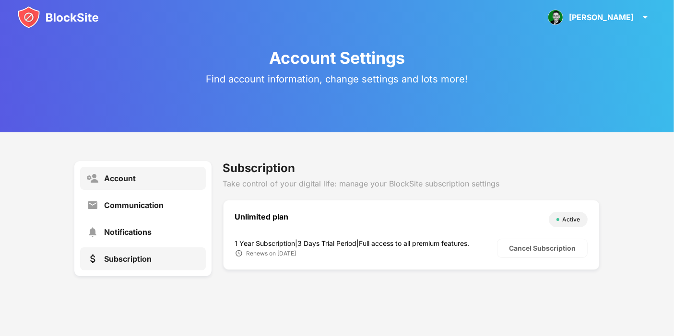
click at [122, 182] on div "Account" at bounding box center [120, 179] width 32 height 10
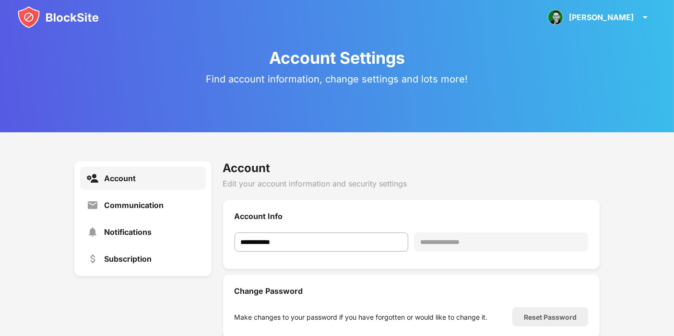
scroll to position [53, 0]
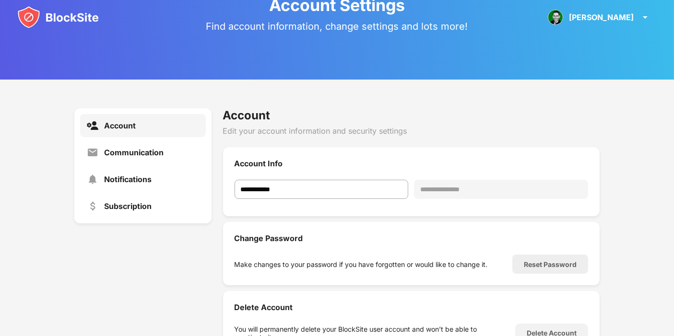
click at [448, 176] on div "**********" at bounding box center [411, 181] width 377 height 69
click at [442, 188] on div "**********" at bounding box center [501, 189] width 174 height 19
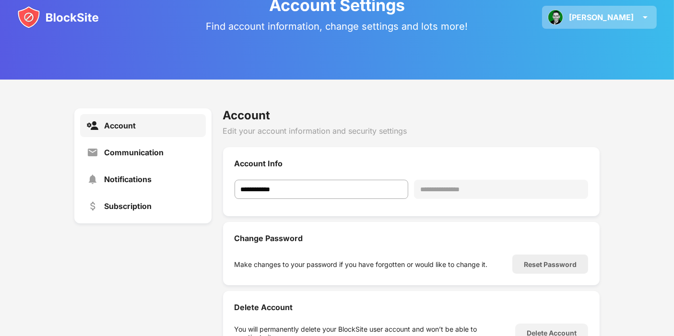
click at [635, 18] on div "[PERSON_NAME] [PERSON_NAME] View Account Insights Rewards Settings Support Log …" at bounding box center [599, 17] width 115 height 23
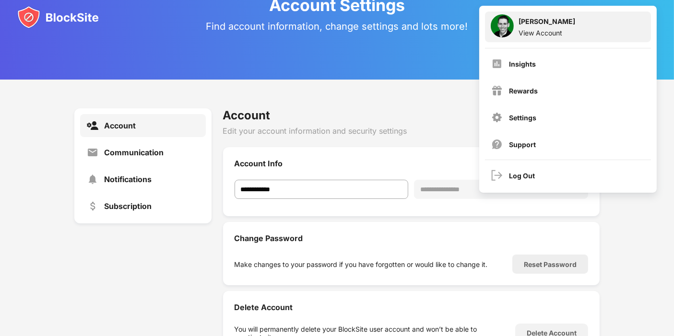
click at [546, 32] on div "View Account" at bounding box center [546, 33] width 57 height 8
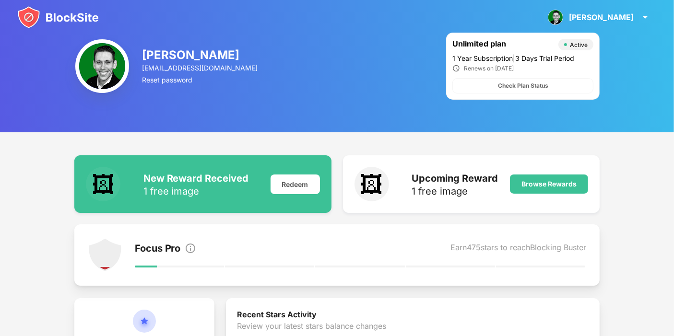
click at [643, 71] on div "[PERSON_NAME] [EMAIL_ADDRESS][DOMAIN_NAME] Reset password Unlimited plan Active…" at bounding box center [337, 66] width 674 height 132
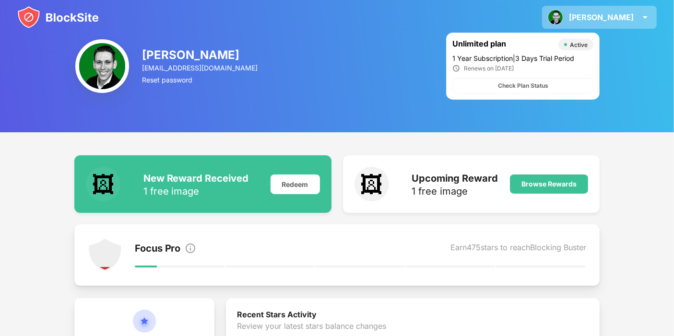
click at [646, 17] on img at bounding box center [645, 18] width 12 height 12
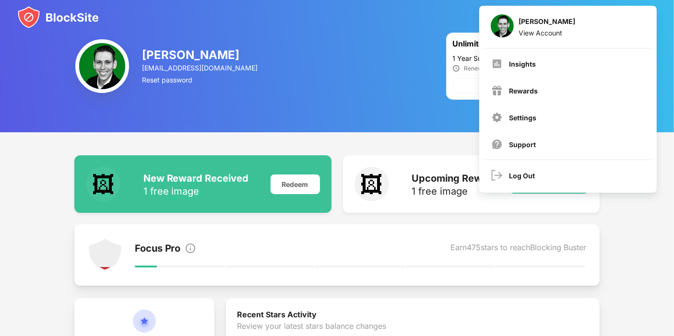
click at [444, 63] on div "William Head will.head@se.com Reset password Unlimited plan Active 1 Year Subsc…" at bounding box center [337, 66] width 674 height 132
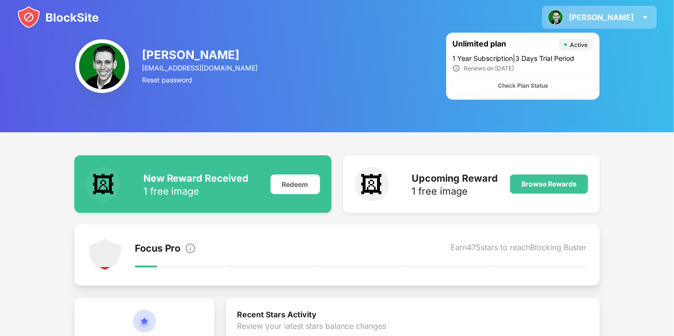
click at [656, 15] on div "[PERSON_NAME] [PERSON_NAME] View Account Insights Rewards Settings Support Log …" at bounding box center [599, 17] width 115 height 23
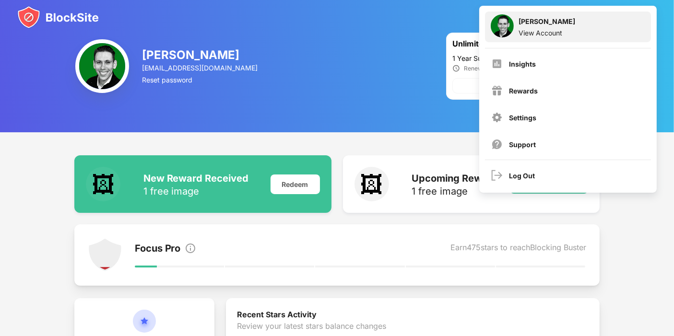
click at [545, 35] on div "View Account" at bounding box center [546, 33] width 57 height 8
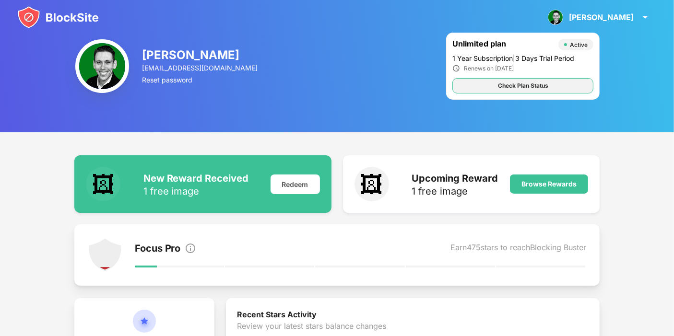
click at [545, 81] on div "Check Plan Status" at bounding box center [523, 86] width 50 height 10
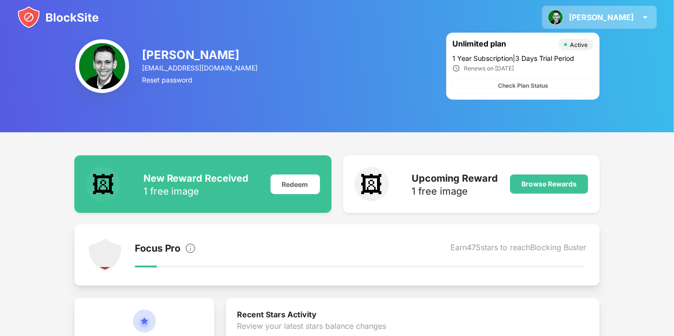
click at [623, 10] on div "[PERSON_NAME] [PERSON_NAME] View Account Insights Rewards Settings Support Log …" at bounding box center [599, 17] width 115 height 23
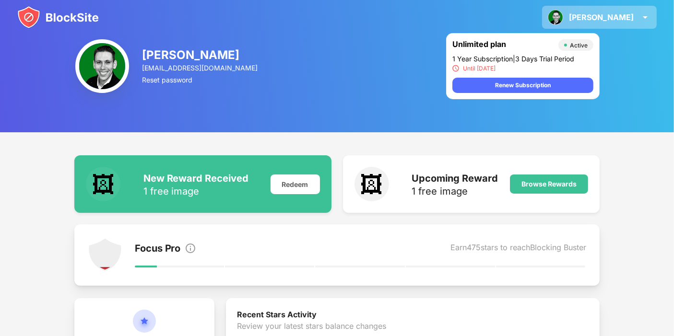
click at [628, 24] on div "William William Head View Account Insights Rewards Settings Support Log Out" at bounding box center [599, 17] width 115 height 23
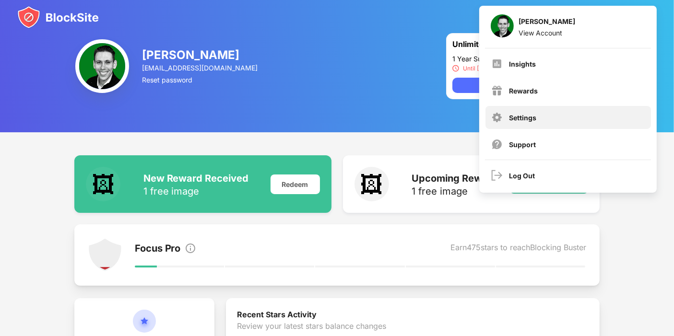
click at [537, 111] on div "Settings" at bounding box center [567, 117] width 165 height 23
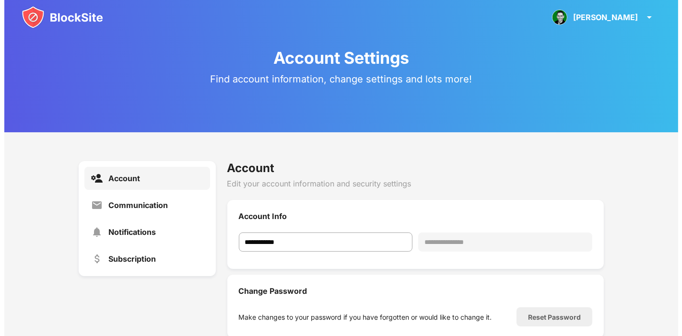
scroll to position [98, 0]
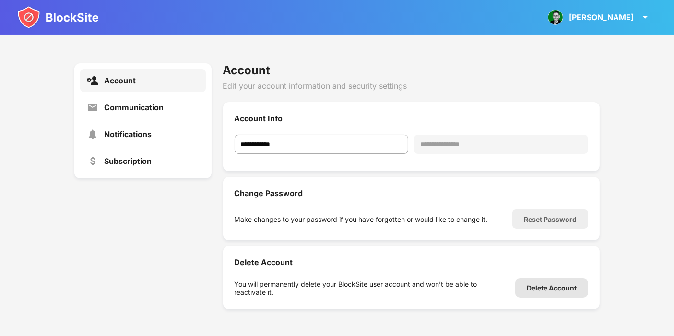
click at [561, 287] on div "Delete Account" at bounding box center [551, 288] width 50 height 8
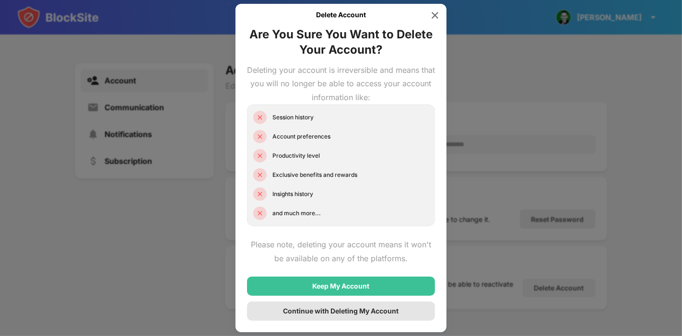
click at [375, 306] on div "Continue with Deleting My Account" at bounding box center [341, 311] width 188 height 19
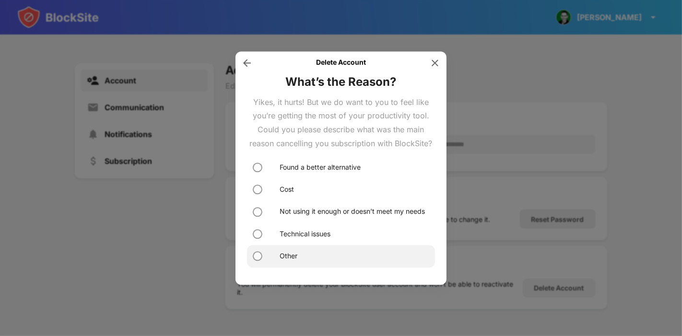
click at [293, 266] on div "Other" at bounding box center [341, 256] width 188 height 22
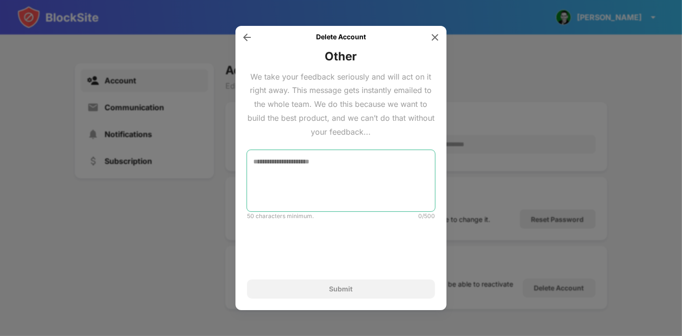
click at [295, 162] on textarea at bounding box center [341, 180] width 188 height 61
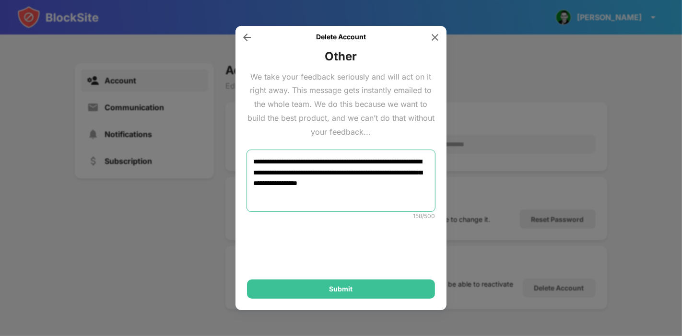
click at [393, 186] on textarea "**********" at bounding box center [341, 181] width 188 height 61
type textarea "**********"
click at [357, 278] on div "**********" at bounding box center [341, 174] width 188 height 250
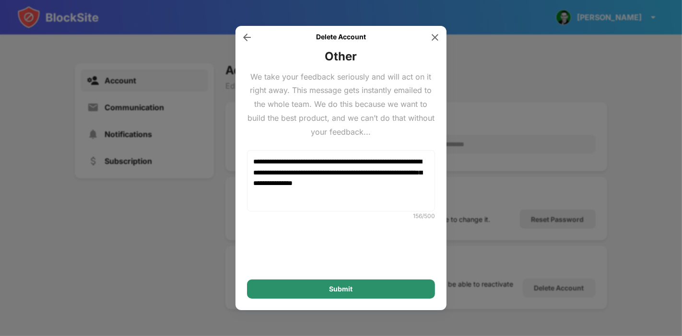
click at [350, 291] on div "Submit" at bounding box center [340, 289] width 23 height 8
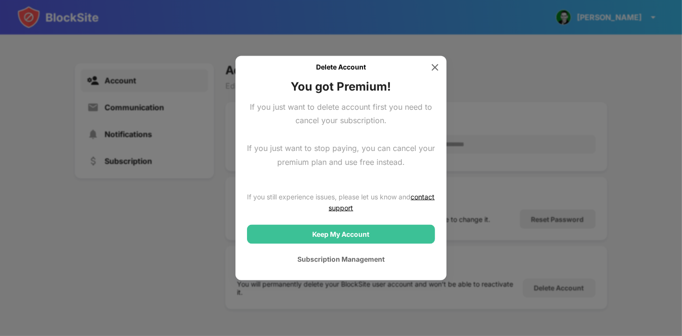
click at [311, 116] on div "If you just want to delete account first you need to cancel your subscription. …" at bounding box center [341, 134] width 188 height 69
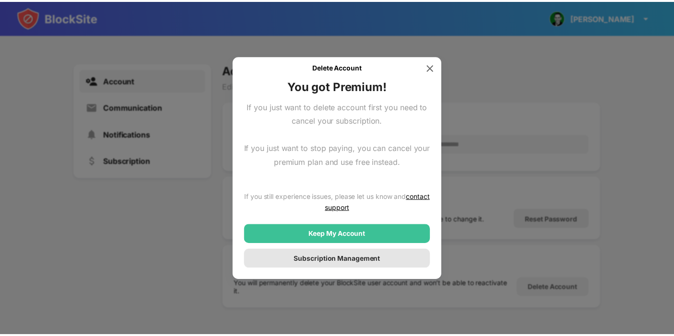
scroll to position [0, 0]
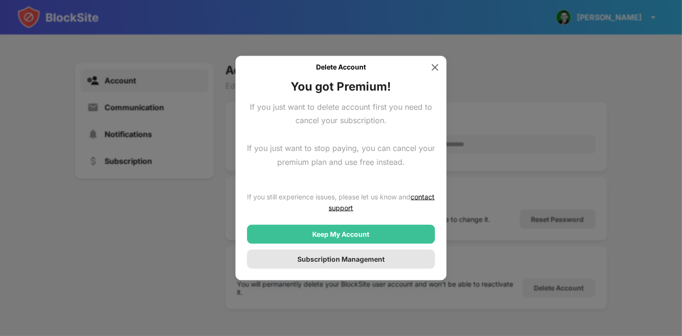
click at [350, 265] on div "Subscription Management" at bounding box center [341, 259] width 188 height 19
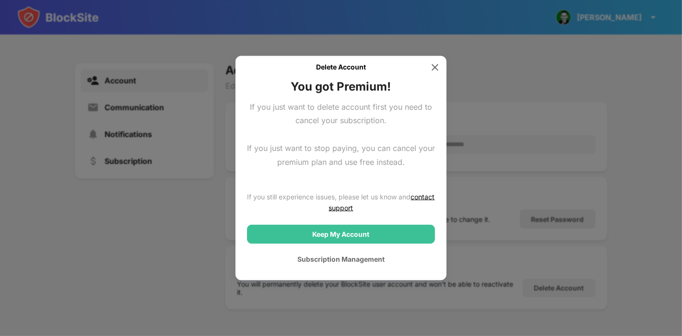
click at [593, 121] on div at bounding box center [341, 168] width 682 height 336
click at [439, 59] on div "Delete Account You got Premium! If you just want to delete account first you ne…" at bounding box center [340, 168] width 211 height 225
click at [435, 65] on img at bounding box center [435, 67] width 10 height 10
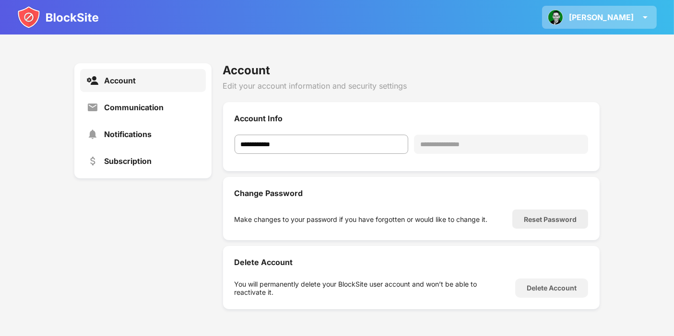
click at [642, 16] on img at bounding box center [645, 18] width 12 height 12
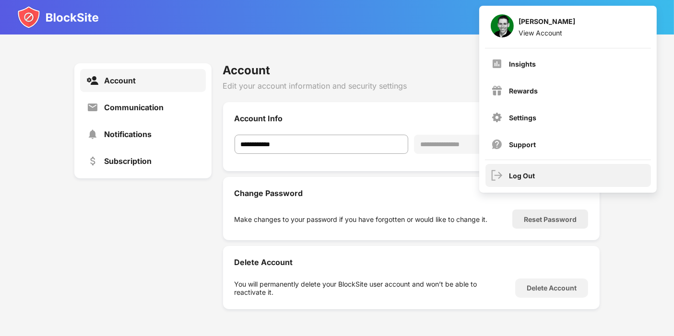
click at [537, 175] on div "Log Out" at bounding box center [567, 175] width 165 height 23
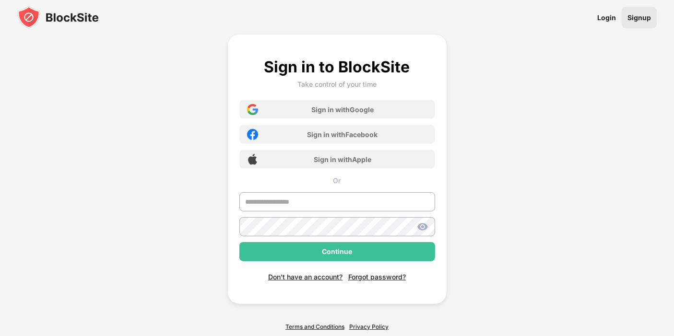
click at [651, 17] on link "Signup" at bounding box center [638, 18] width 35 height 22
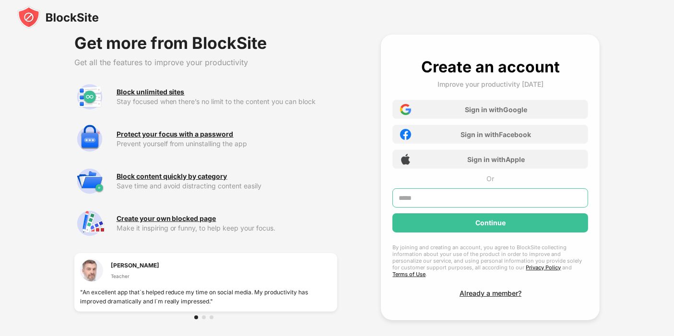
click at [462, 199] on input "text" at bounding box center [490, 197] width 196 height 19
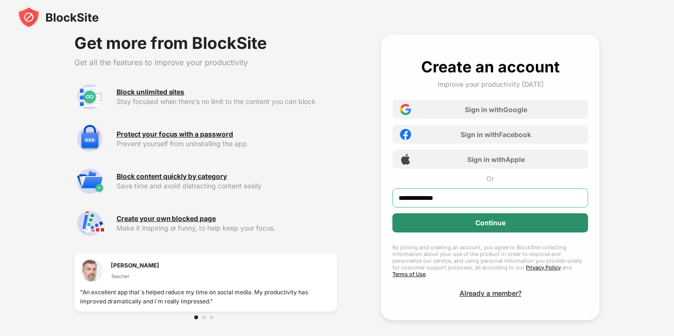
type input "**********"
click at [454, 224] on div "Continue" at bounding box center [490, 222] width 196 height 19
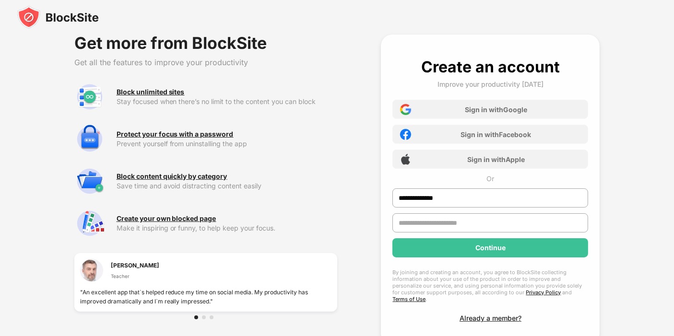
click at [451, 222] on input "text" at bounding box center [490, 222] width 196 height 19
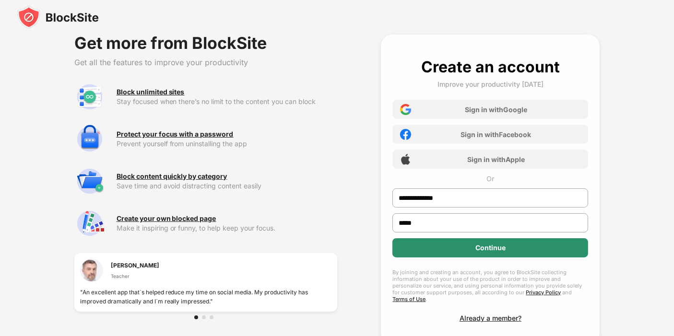
type input "*****"
click at [452, 250] on div "Continue" at bounding box center [490, 247] width 196 height 19
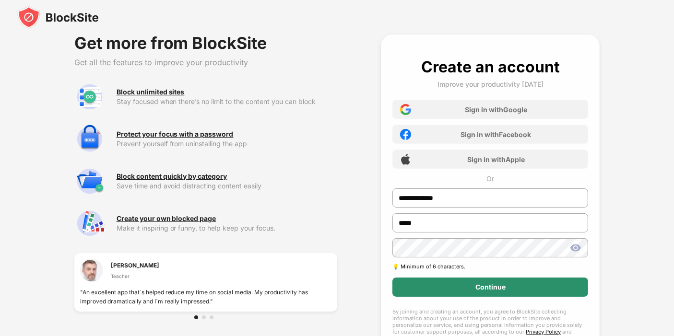
click at [502, 287] on div "Continue" at bounding box center [490, 287] width 30 height 8
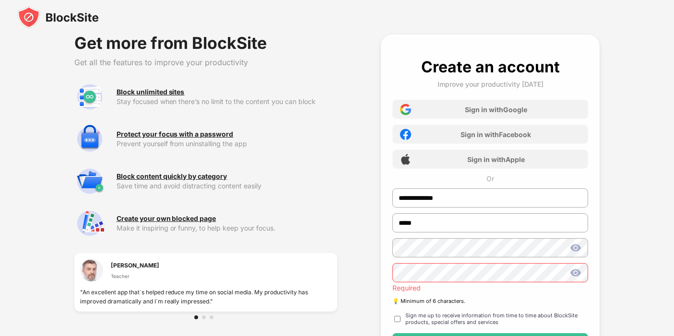
click at [502, 287] on div "Required" at bounding box center [490, 280] width 196 height 35
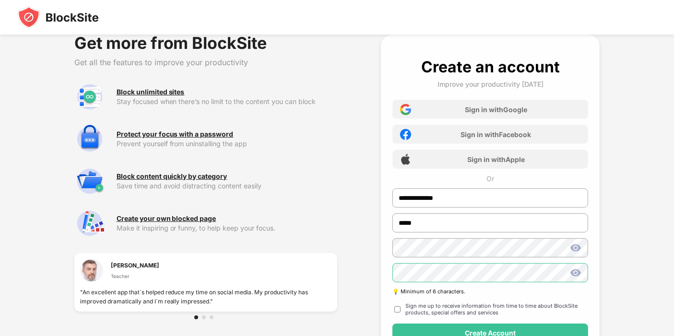
scroll to position [34, 0]
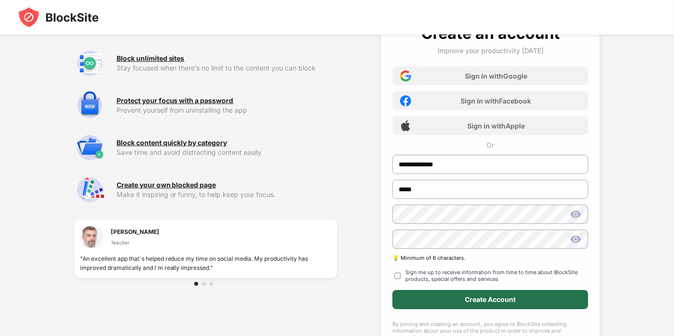
click at [484, 301] on div "Create Account" at bounding box center [490, 300] width 51 height 8
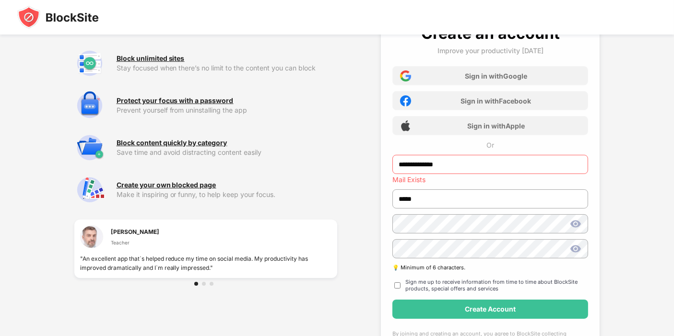
click at [418, 165] on input "**********" at bounding box center [490, 164] width 196 height 19
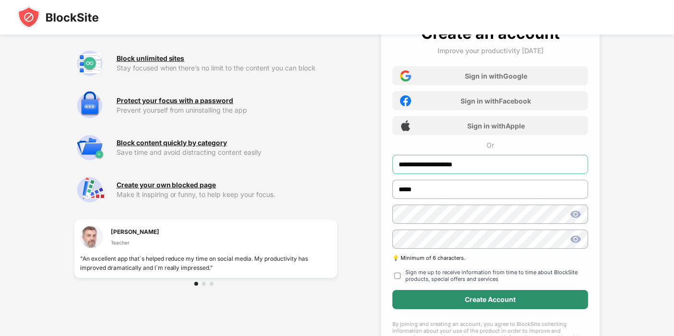
type input "**********"
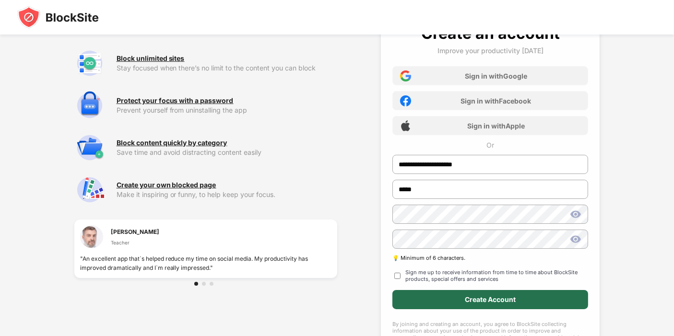
click at [488, 291] on div "Create Account" at bounding box center [490, 299] width 196 height 19
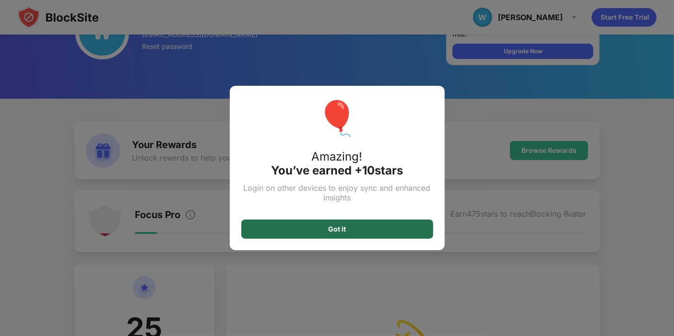
click at [378, 223] on div "Got it" at bounding box center [337, 229] width 192 height 19
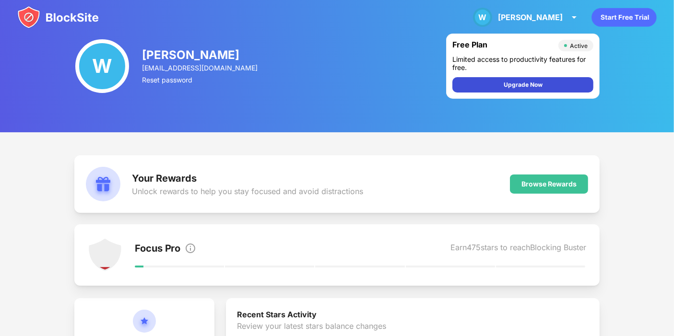
click at [542, 87] on div "Upgrade Now" at bounding box center [522, 84] width 141 height 15
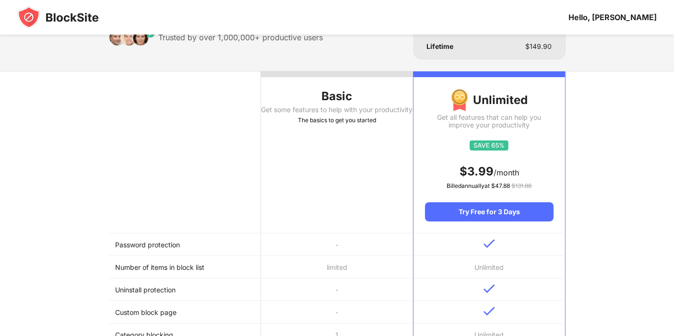
scroll to position [66, 0]
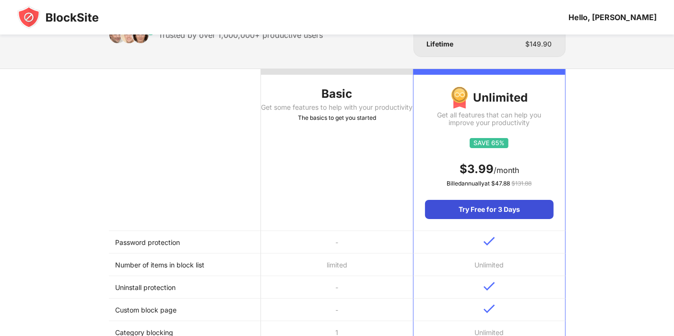
click at [511, 214] on div "Try Free for 3 Days" at bounding box center [489, 209] width 128 height 19
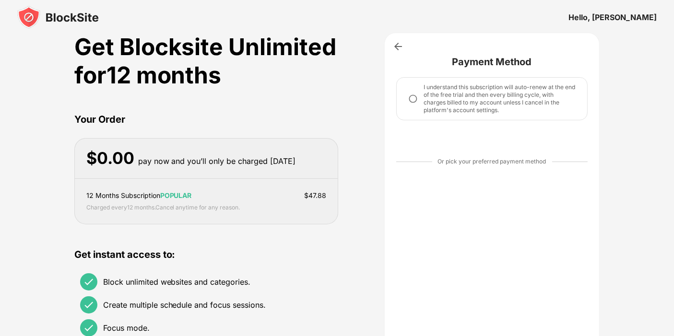
scroll to position [5, 0]
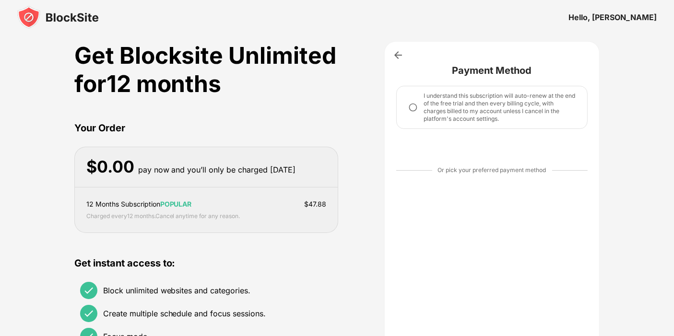
click at [415, 109] on img at bounding box center [413, 108] width 10 height 10
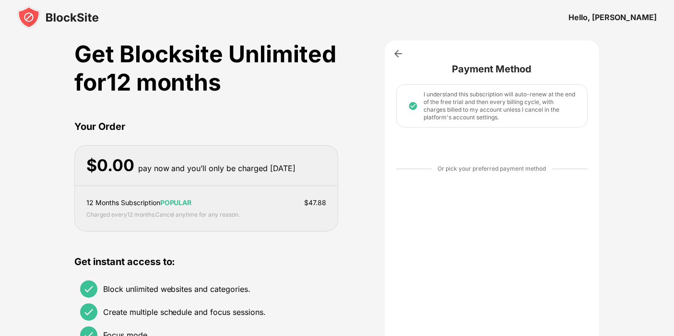
scroll to position [0, 0]
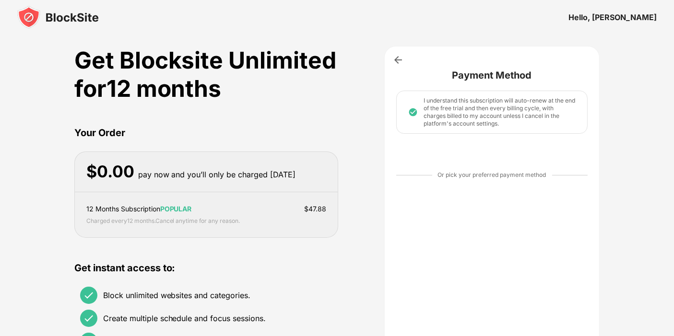
click at [413, 111] on img at bounding box center [413, 112] width 10 height 10
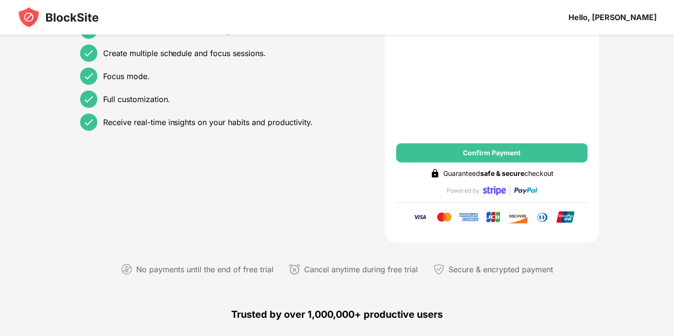
scroll to position [269, 0]
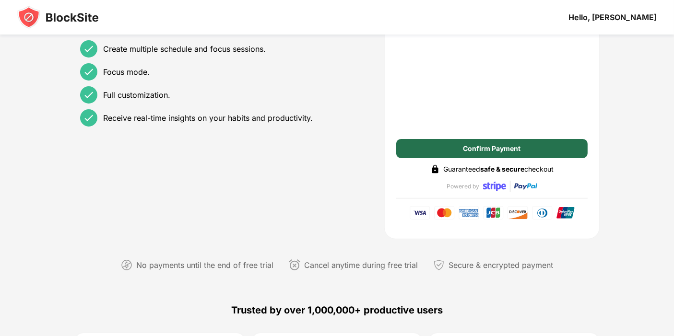
click at [483, 152] on div "Confirm Payment" at bounding box center [492, 148] width 192 height 19
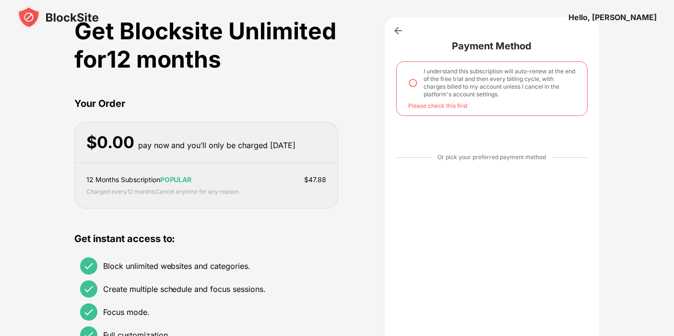
scroll to position [0, 0]
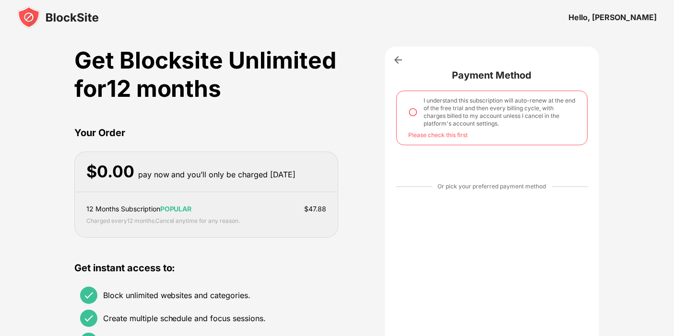
click at [414, 115] on img at bounding box center [413, 112] width 10 height 10
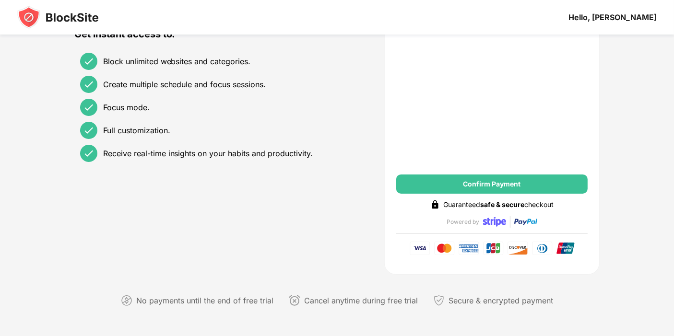
scroll to position [257, 0]
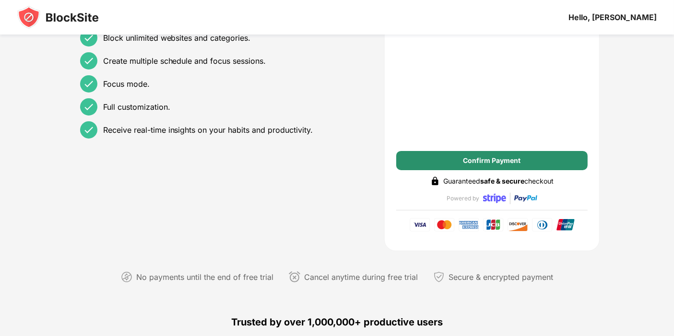
click at [478, 168] on div "Confirm Payment" at bounding box center [492, 160] width 192 height 19
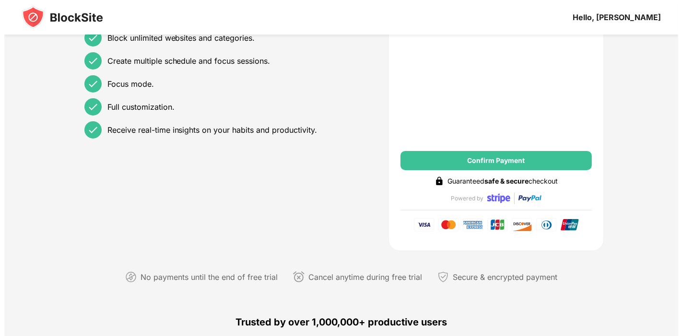
scroll to position [0, 0]
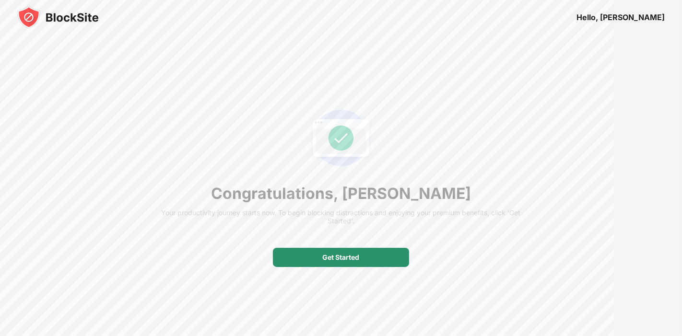
click at [375, 255] on div "Get Started" at bounding box center [341, 257] width 136 height 19
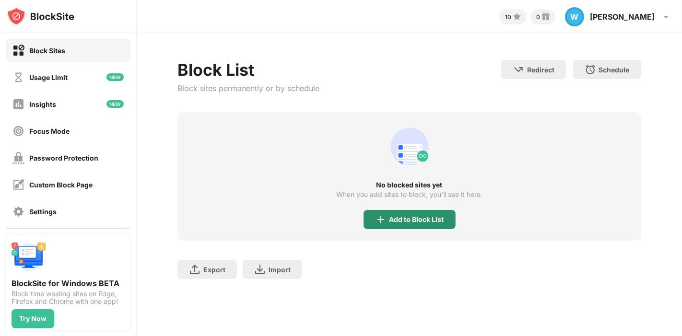
click at [431, 220] on div "Add to Block List" at bounding box center [416, 220] width 55 height 8
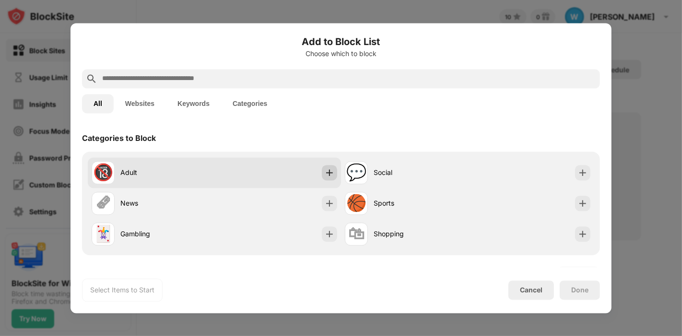
click at [328, 176] on img at bounding box center [330, 173] width 10 height 10
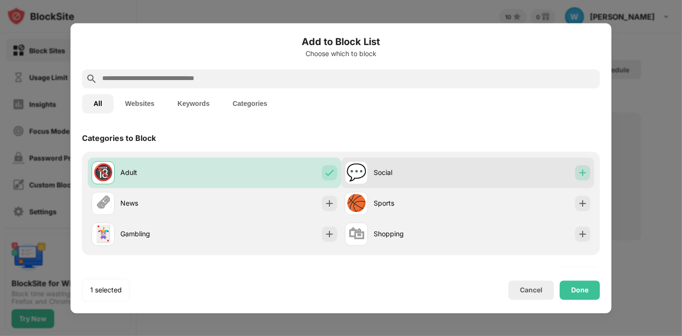
click at [578, 173] on img at bounding box center [583, 173] width 10 height 10
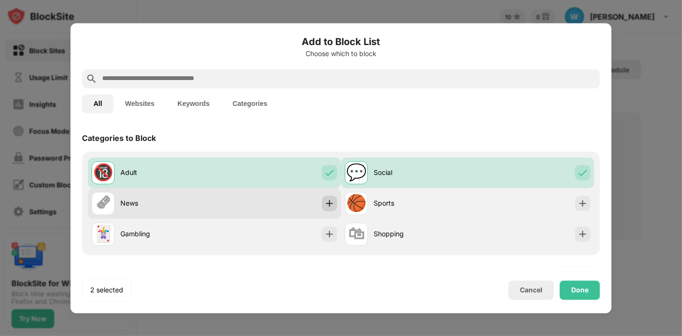
click at [331, 205] on div at bounding box center [329, 203] width 15 height 15
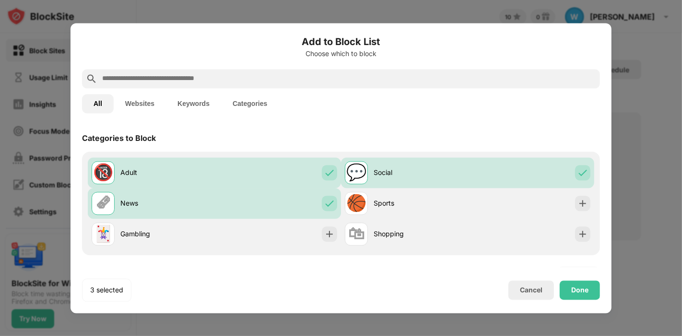
click at [146, 81] on input "text" at bounding box center [348, 79] width 495 height 12
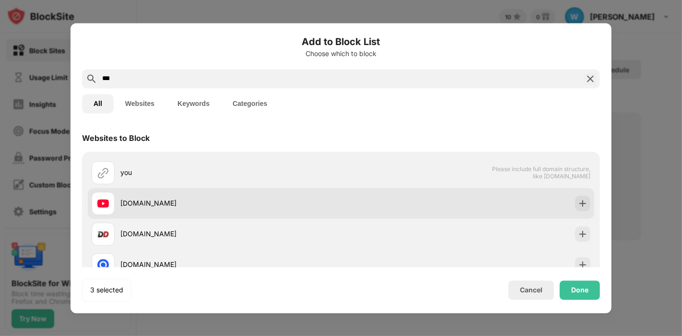
click at [136, 201] on div "youtube.com" at bounding box center [230, 203] width 221 height 10
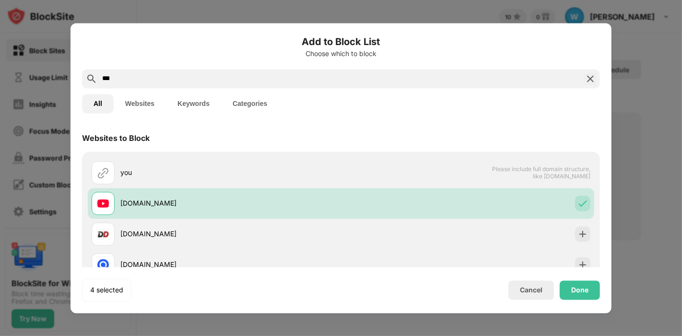
click at [156, 73] on input "***" at bounding box center [340, 79] width 479 height 12
type input "*"
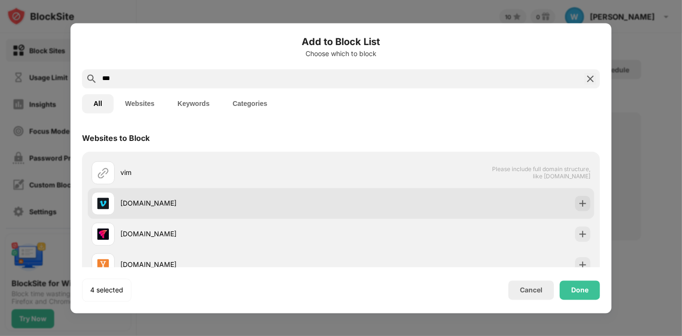
click at [146, 201] on div "vimeo.com" at bounding box center [230, 203] width 221 height 10
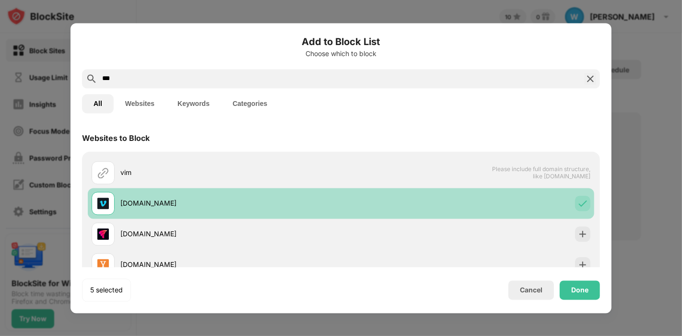
click at [153, 205] on div "vimeo.com" at bounding box center [230, 203] width 221 height 10
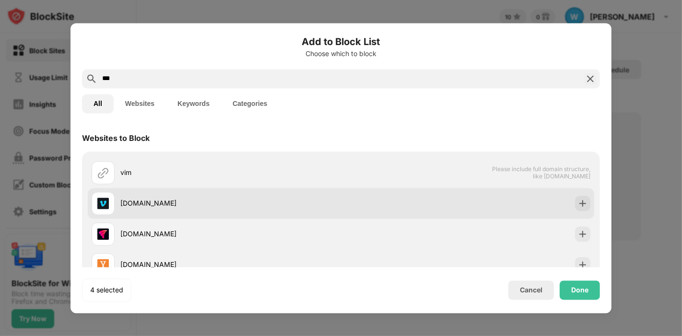
click at [206, 208] on div "vimeo.com" at bounding box center [230, 203] width 221 height 10
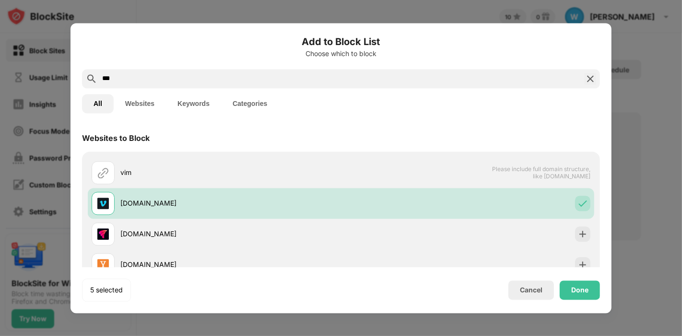
click at [139, 81] on input "***" at bounding box center [340, 79] width 479 height 12
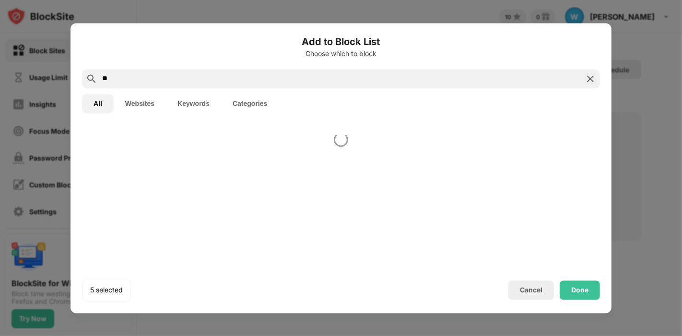
type input "*"
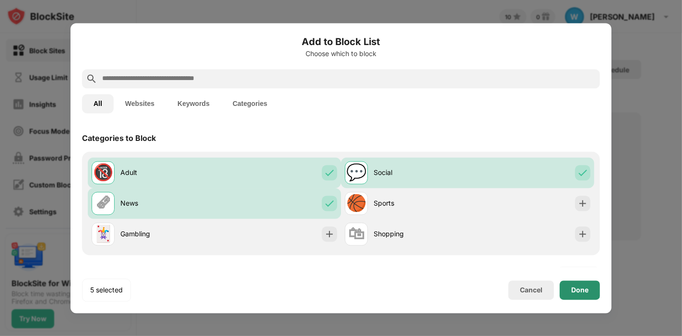
click at [577, 290] on div "Done" at bounding box center [579, 290] width 17 height 8
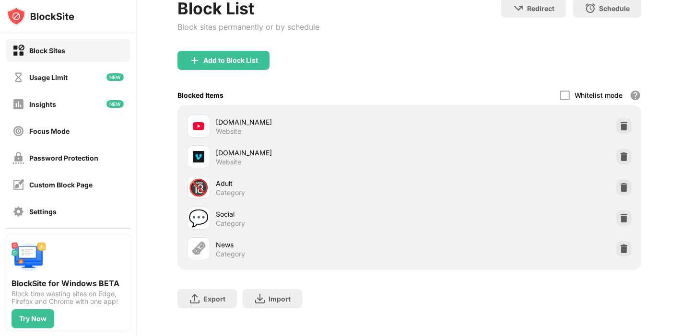
scroll to position [64, 0]
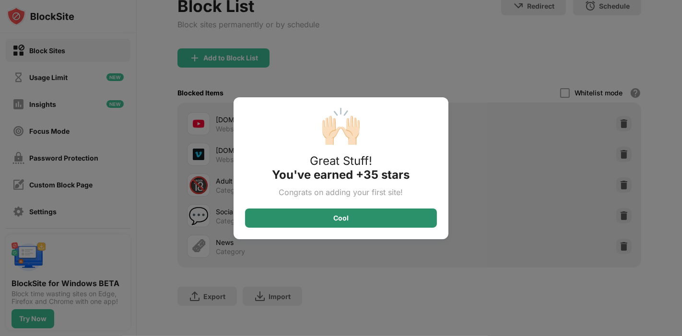
click at [346, 218] on div "Cool" at bounding box center [340, 218] width 15 height 8
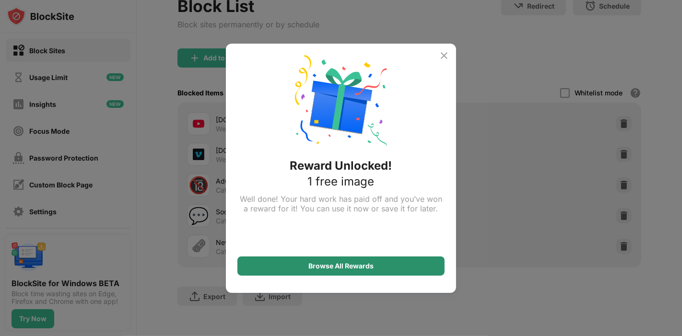
click at [351, 261] on div "Browse All Rewards" at bounding box center [340, 265] width 207 height 19
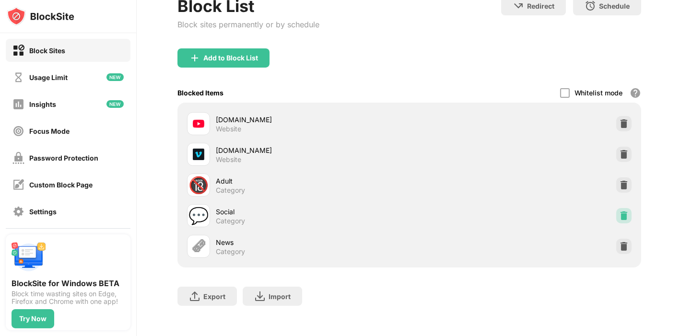
click at [619, 214] on img at bounding box center [624, 216] width 10 height 10
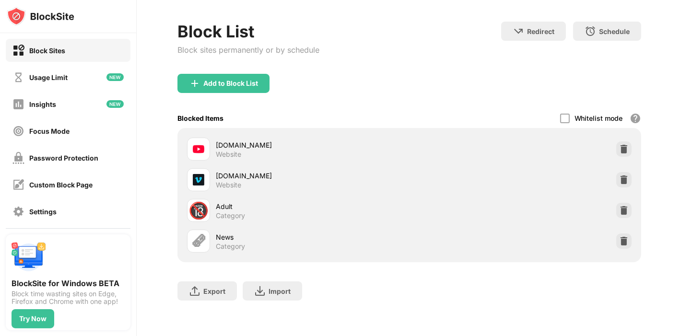
scroll to position [0, 0]
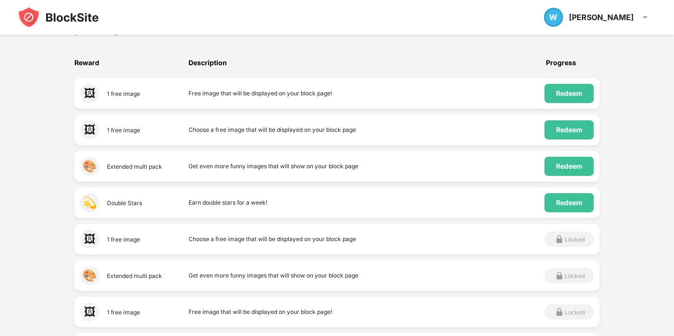
scroll to position [166, 0]
click at [568, 93] on div "Redeem" at bounding box center [569, 93] width 26 height 8
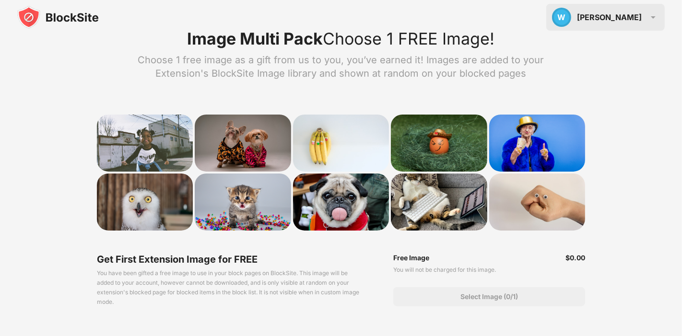
click at [654, 12] on img at bounding box center [653, 18] width 12 height 12
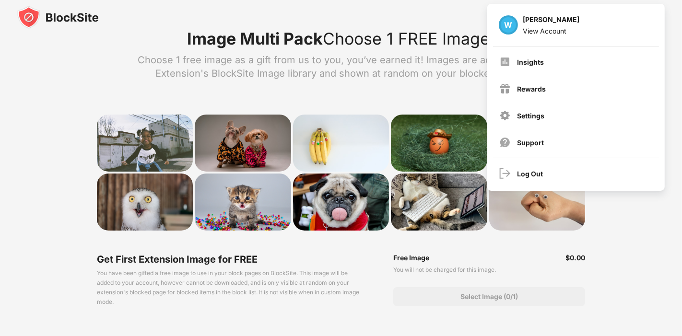
click at [82, 90] on div "Image Multi Pack Choose 1 FREE Image! Choose 1 free image as a gift from us to …" at bounding box center [341, 168] width 682 height 336
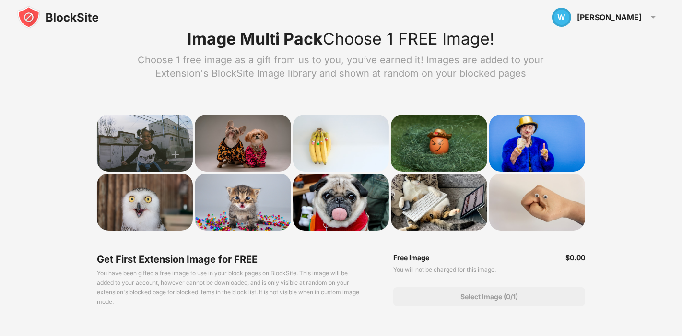
click at [125, 134] on div at bounding box center [145, 143] width 96 height 57
click at [175, 155] on img at bounding box center [175, 154] width 19 height 19
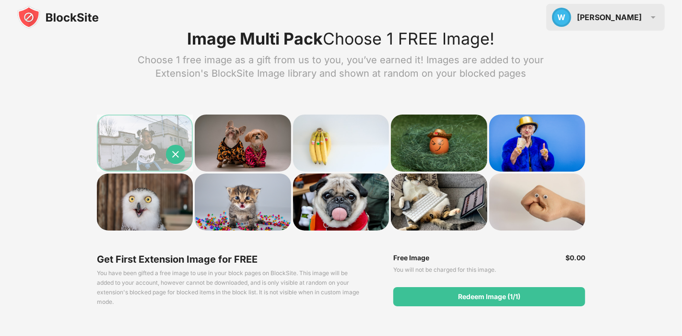
click at [624, 24] on div "W Wifey W Wifey View Account Insights Rewards Settings Support Log Out" at bounding box center [605, 17] width 118 height 27
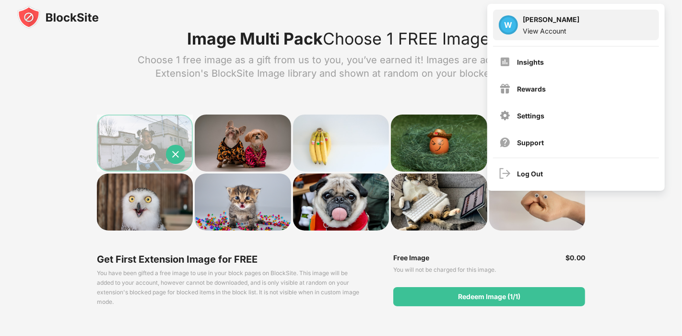
click at [570, 30] on div "W Wifey View Account" at bounding box center [576, 25] width 166 height 31
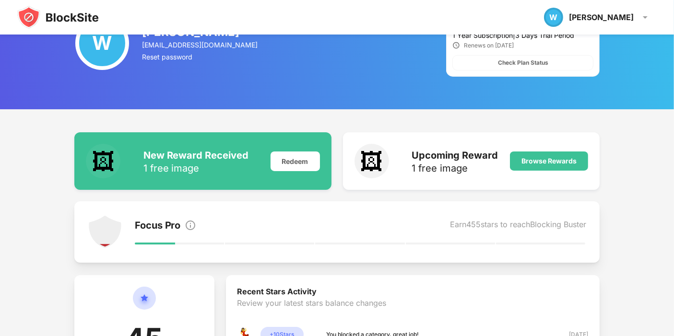
scroll to position [23, 0]
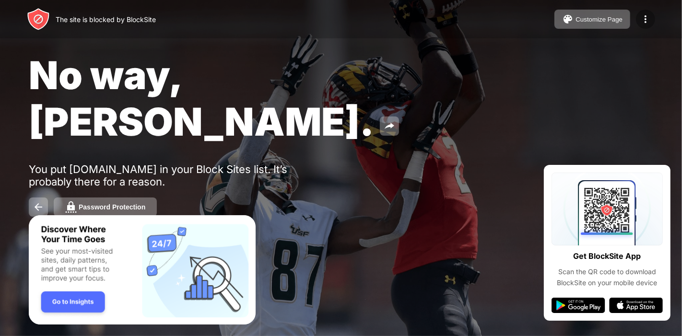
click at [647, 17] on img at bounding box center [645, 19] width 12 height 12
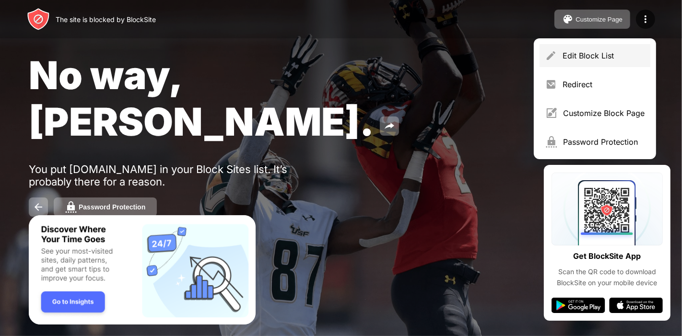
click at [616, 58] on div "Edit Block List" at bounding box center [603, 56] width 82 height 10
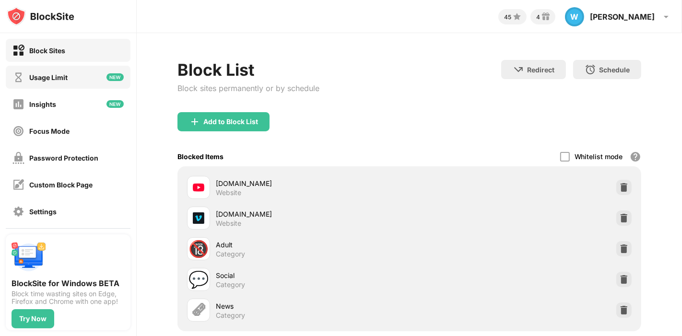
click at [51, 79] on div "Usage Limit" at bounding box center [48, 77] width 38 height 8
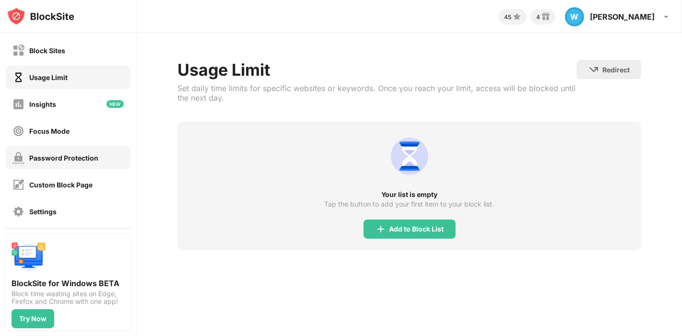
click at [72, 162] on div "Password Protection" at bounding box center [55, 158] width 86 height 12
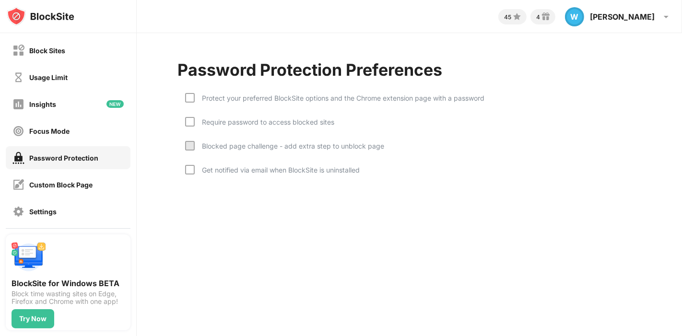
click at [184, 95] on div "Protect your preferred BlockSite options and the Chrome extension page with a p…" at bounding box center [408, 135] width 463 height 105
click at [185, 95] on div at bounding box center [190, 98] width 10 height 10
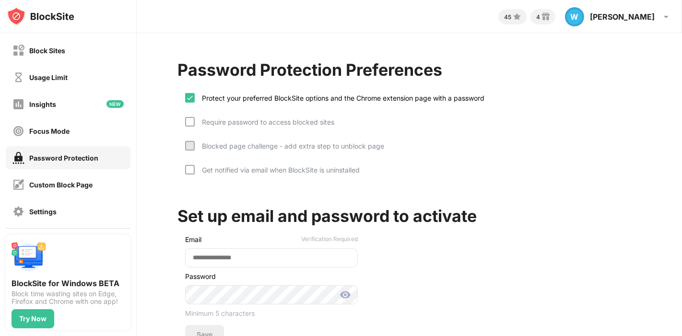
click at [187, 116] on div "Protect your preferred BlockSite options and the Chrome extension page with a p…" at bounding box center [334, 105] width 299 height 24
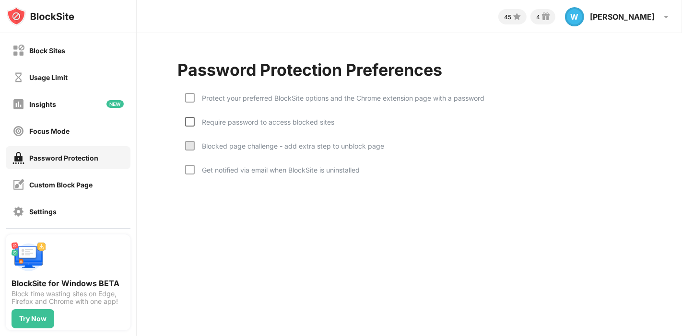
click at [192, 122] on div at bounding box center [190, 122] width 10 height 10
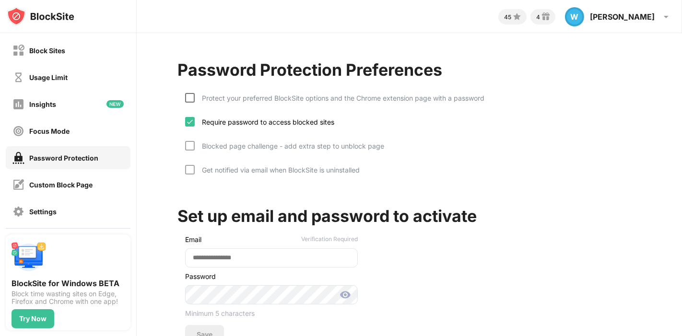
click at [193, 99] on div at bounding box center [190, 98] width 10 height 10
click at [191, 141] on div at bounding box center [190, 146] width 10 height 10
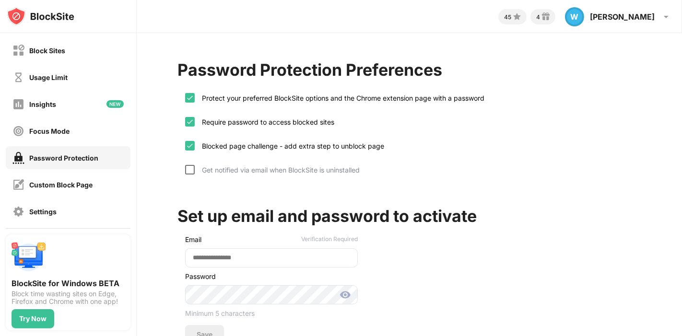
click at [190, 168] on div at bounding box center [190, 170] width 10 height 10
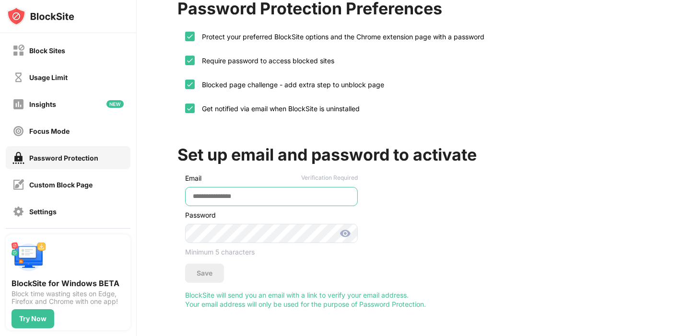
click at [253, 187] on input "email" at bounding box center [271, 196] width 173 height 19
type input "**********"
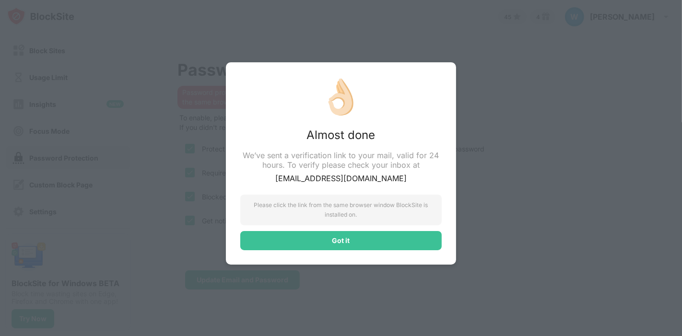
scroll to position [0, 0]
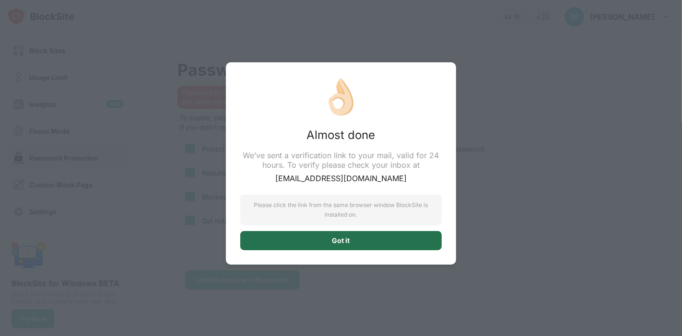
click at [353, 237] on div "Got it" at bounding box center [340, 240] width 201 height 19
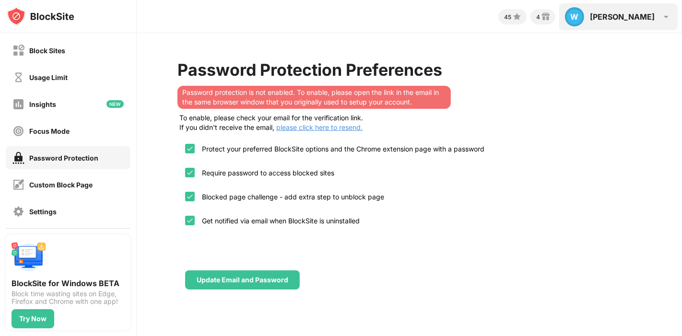
click at [667, 16] on img at bounding box center [666, 17] width 12 height 12
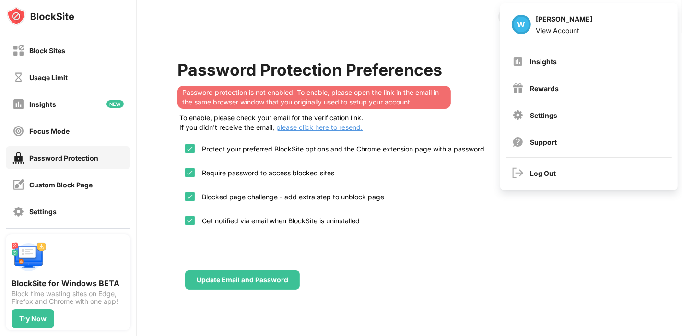
click at [383, 252] on div "Update Email and Password" at bounding box center [408, 265] width 463 height 50
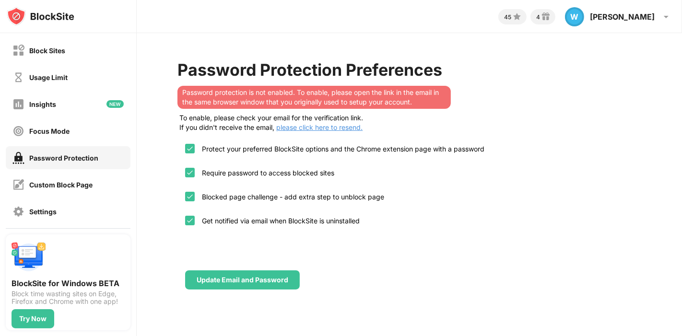
click at [331, 130] on span "please click here to resend." at bounding box center [318, 127] width 88 height 8
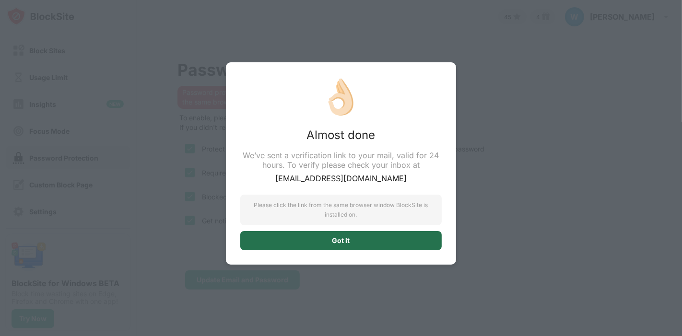
click at [347, 233] on div "Got it" at bounding box center [340, 240] width 201 height 19
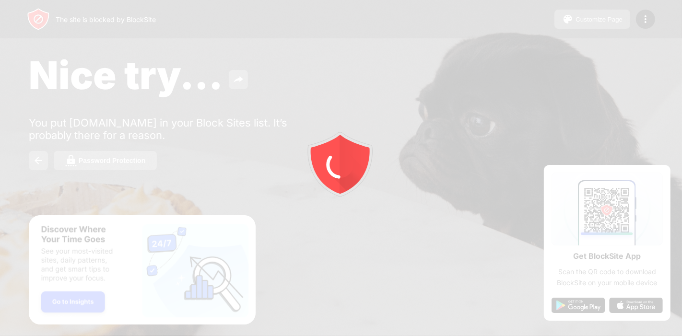
click at [649, 16] on div at bounding box center [341, 168] width 682 height 336
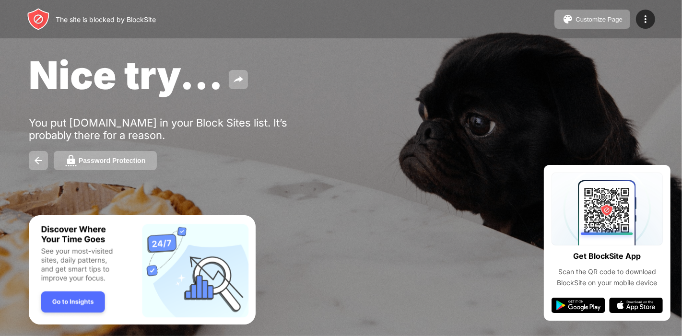
click at [649, 16] on img at bounding box center [645, 19] width 12 height 12
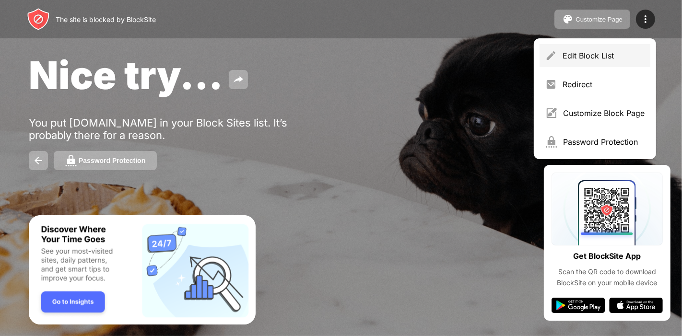
click at [611, 58] on div "Edit Block List" at bounding box center [603, 56] width 82 height 10
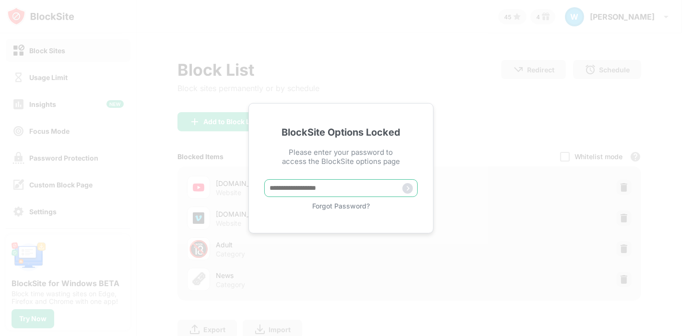
click at [352, 191] on input "text" at bounding box center [340, 188] width 153 height 18
click at [427, 46] on div "BlockSite Options Locked Please enter your password to access the BlockSite opt…" at bounding box center [341, 168] width 682 height 336
